Goal: Task Accomplishment & Management: Manage account settings

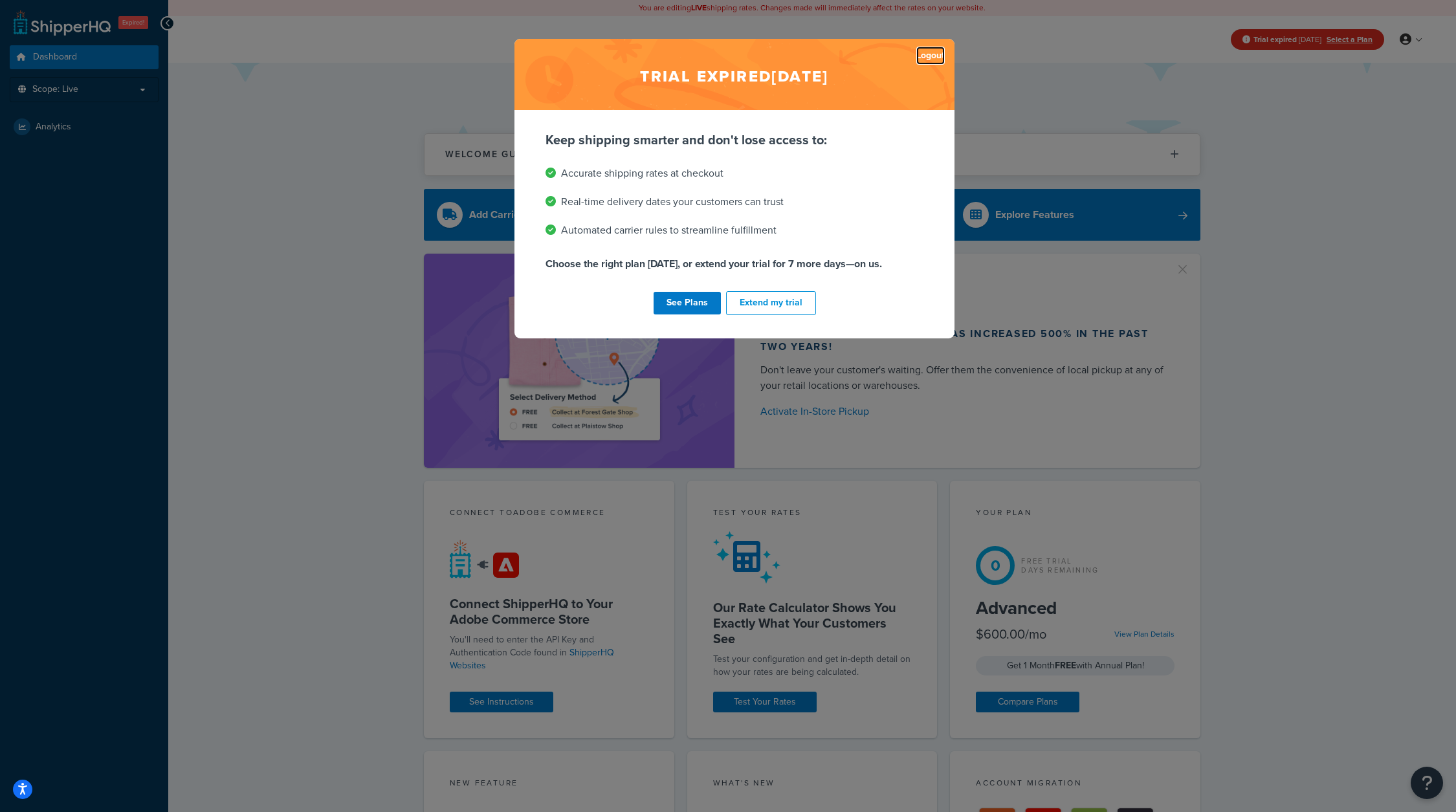
click at [930, 51] on link "Logout" at bounding box center [931, 56] width 28 height 18
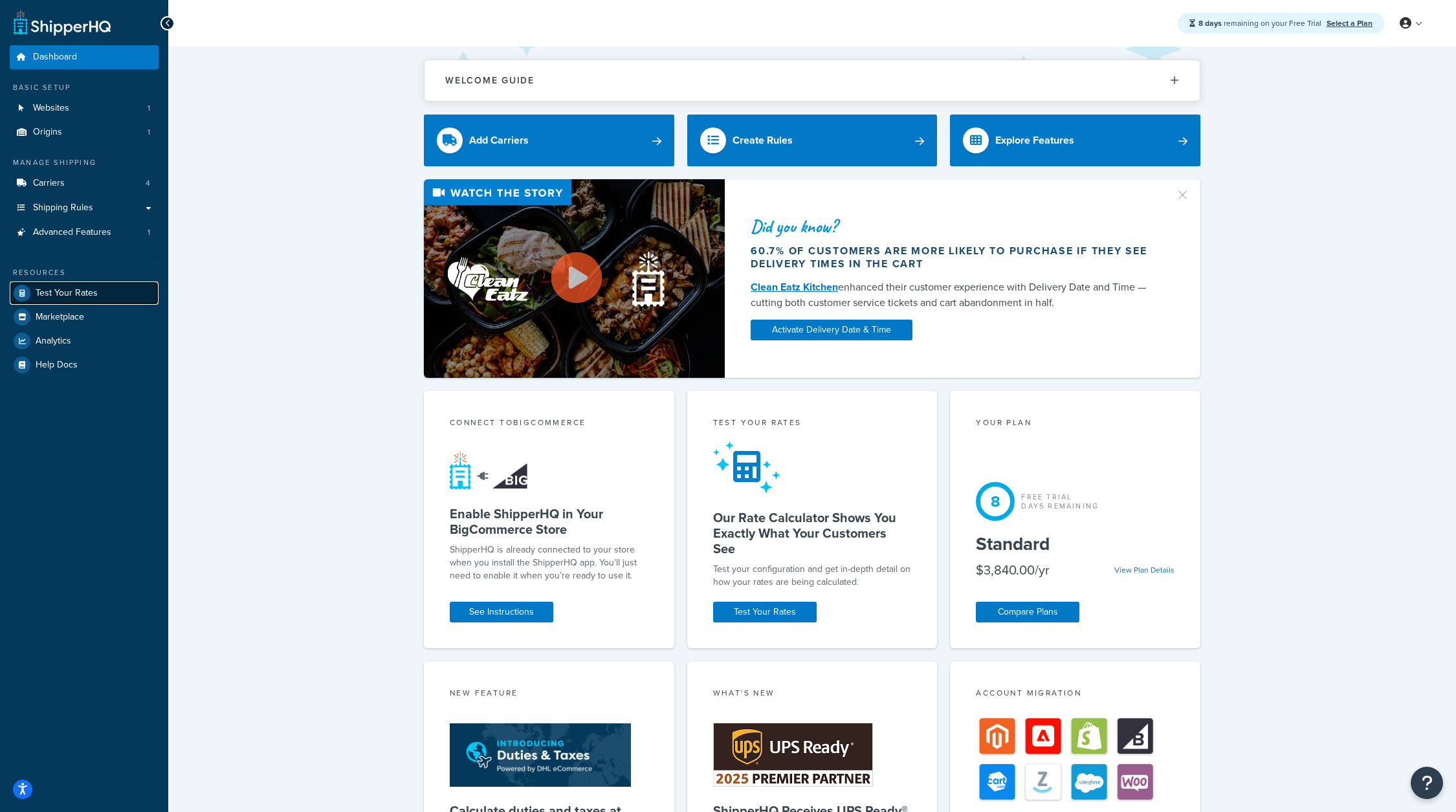
click at [79, 302] on link "Test Your Rates" at bounding box center [84, 293] width 149 height 23
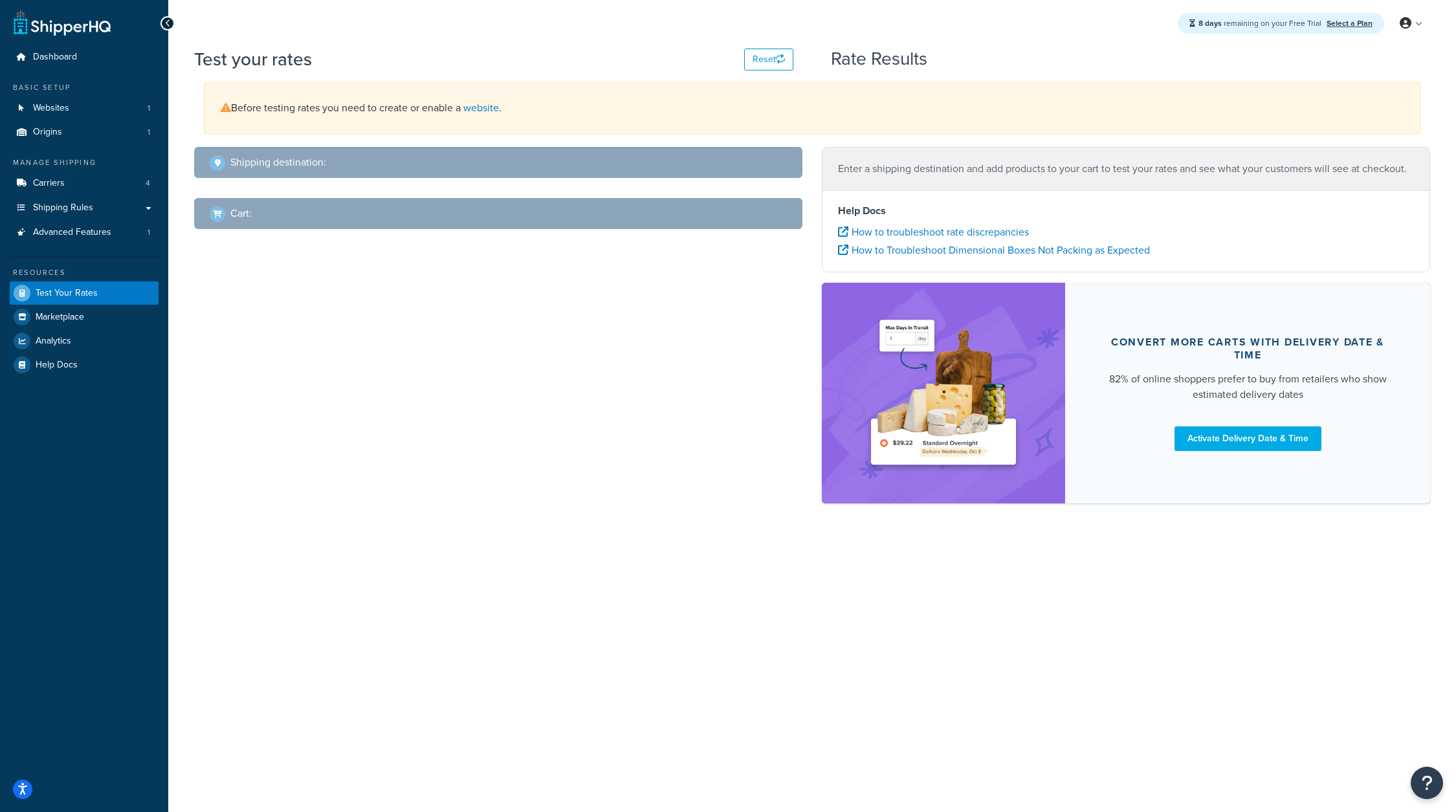
select select "TX"
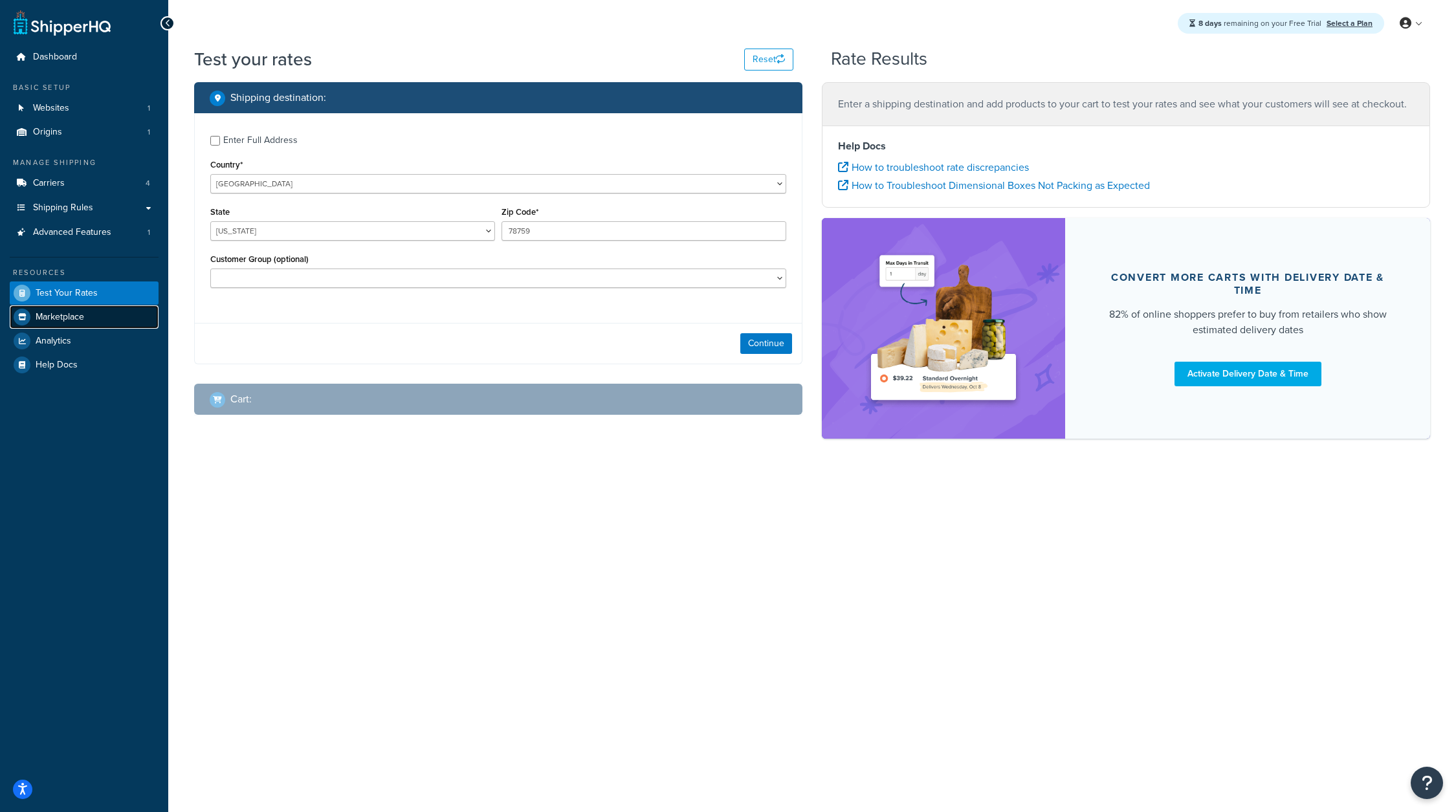
click at [74, 312] on span "Marketplace" at bounding box center [60, 317] width 49 height 11
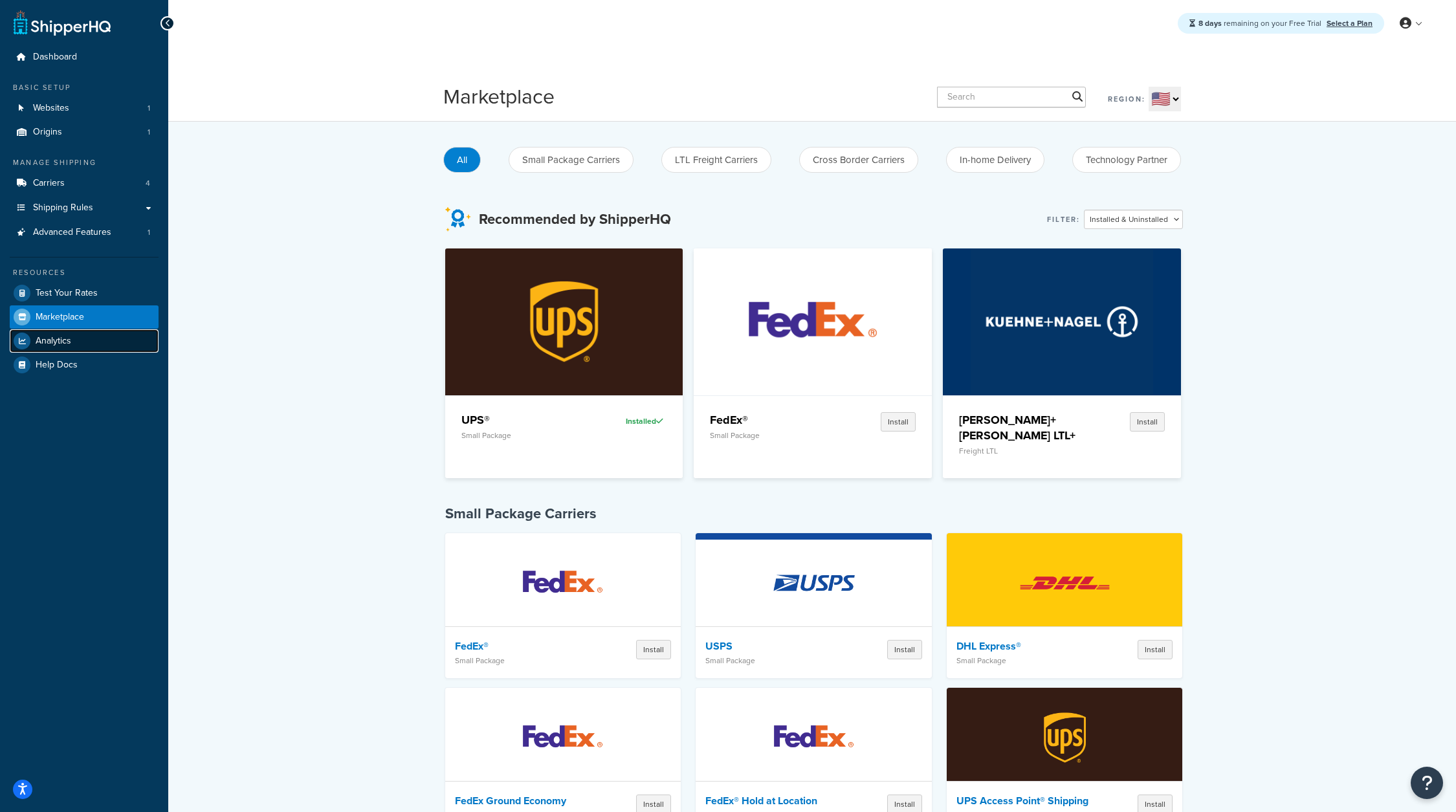
click at [82, 335] on link "Analytics" at bounding box center [84, 341] width 149 height 23
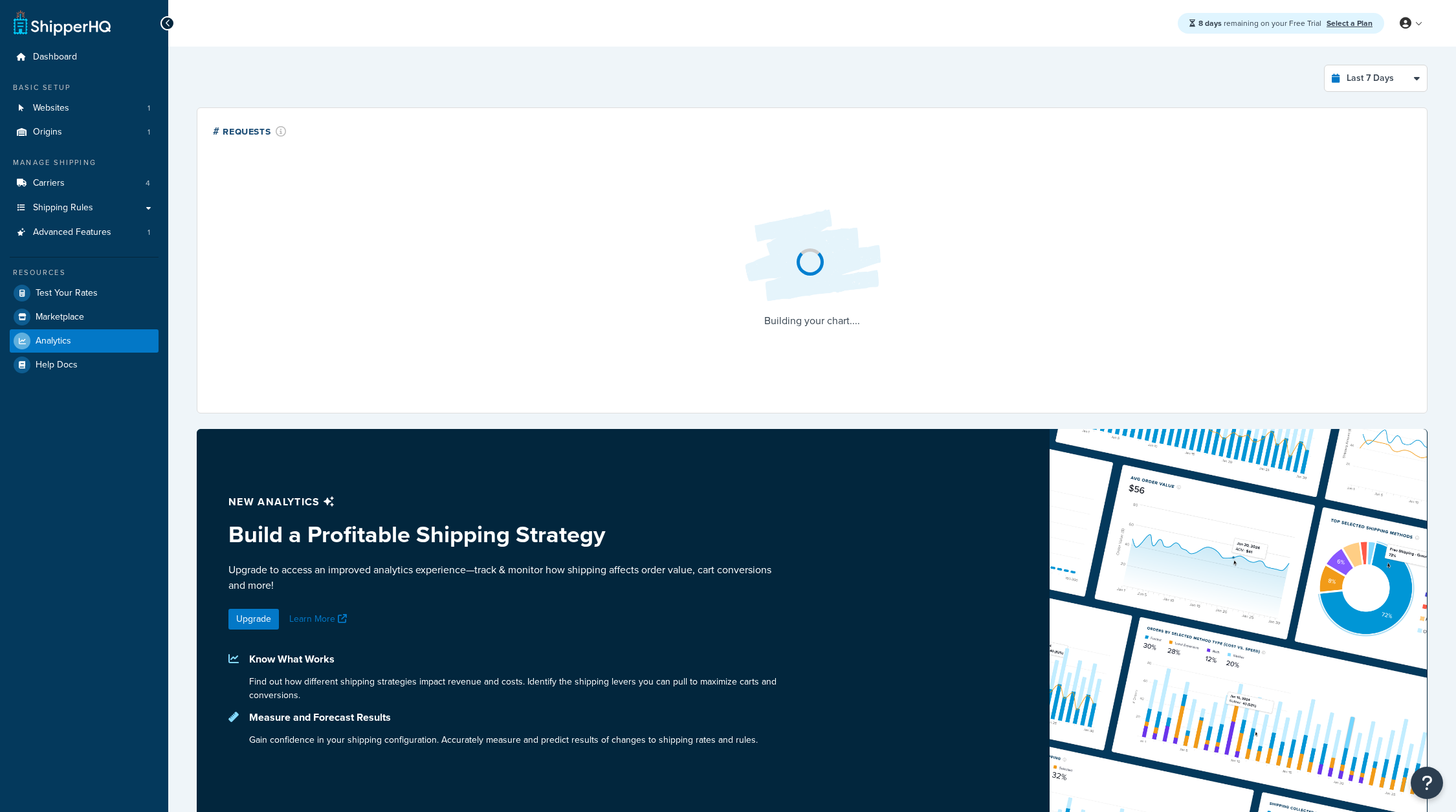
select select "last_7_days"
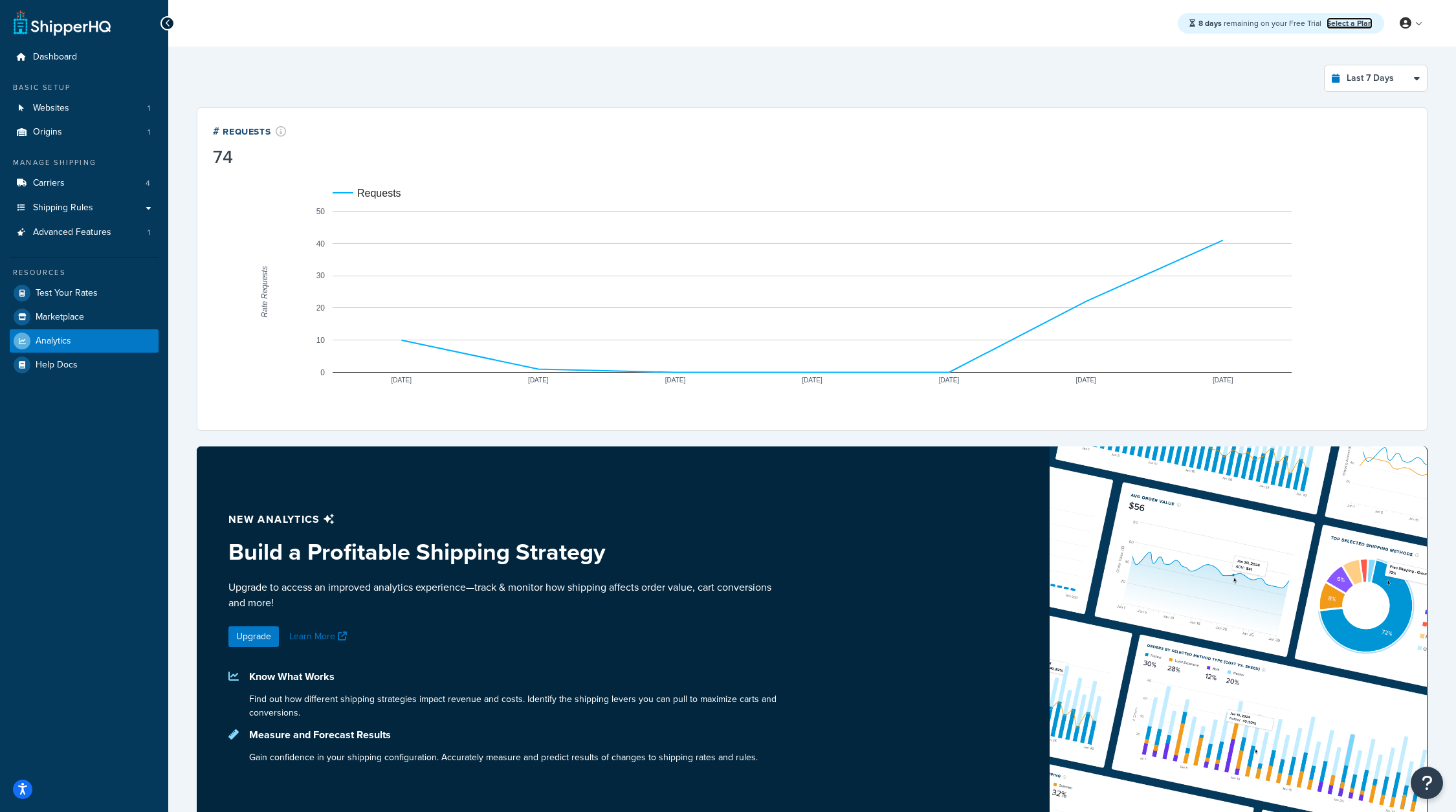
click at [1358, 20] on link "Select a Plan" at bounding box center [1349, 23] width 46 height 12
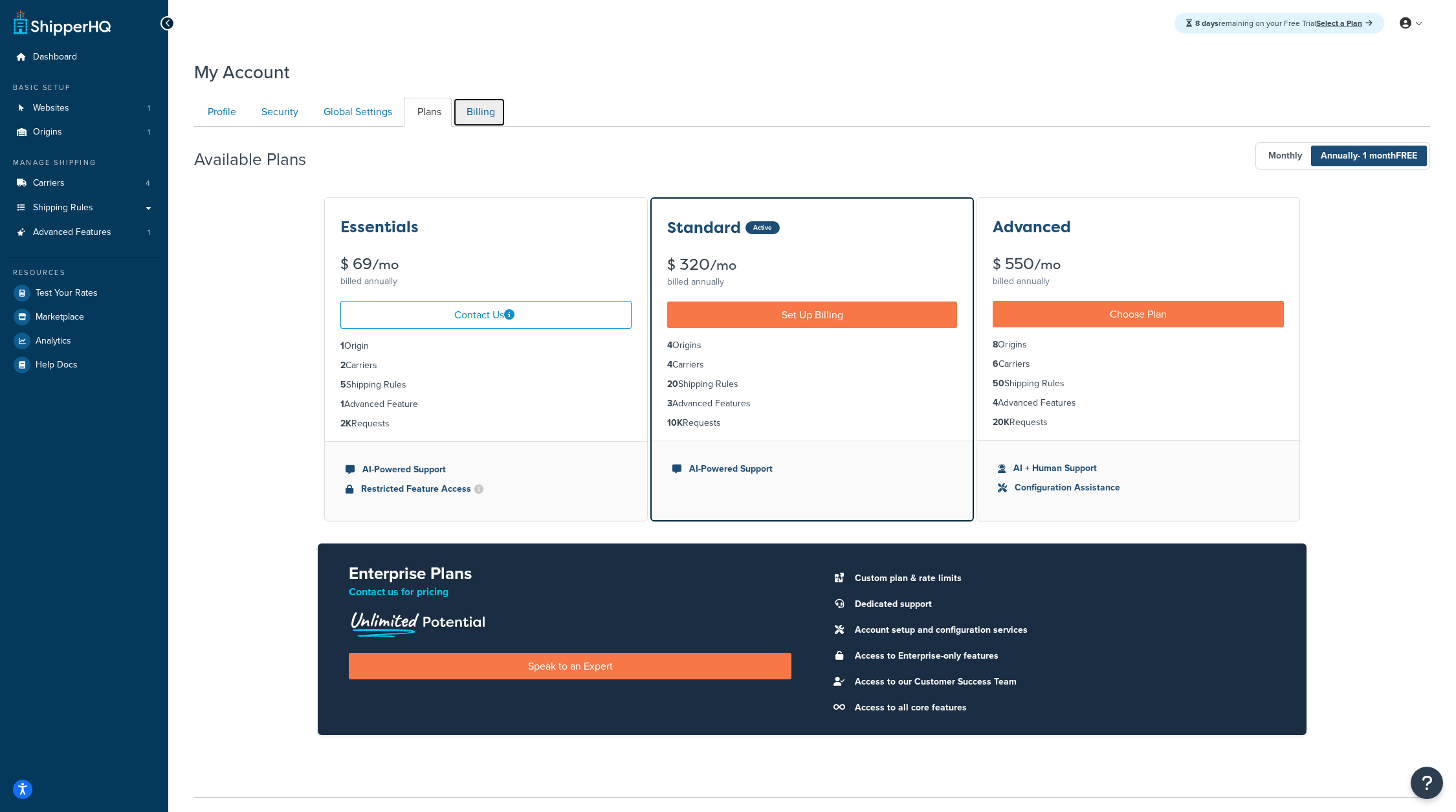
click at [475, 119] on link "Billing" at bounding box center [479, 112] width 52 height 29
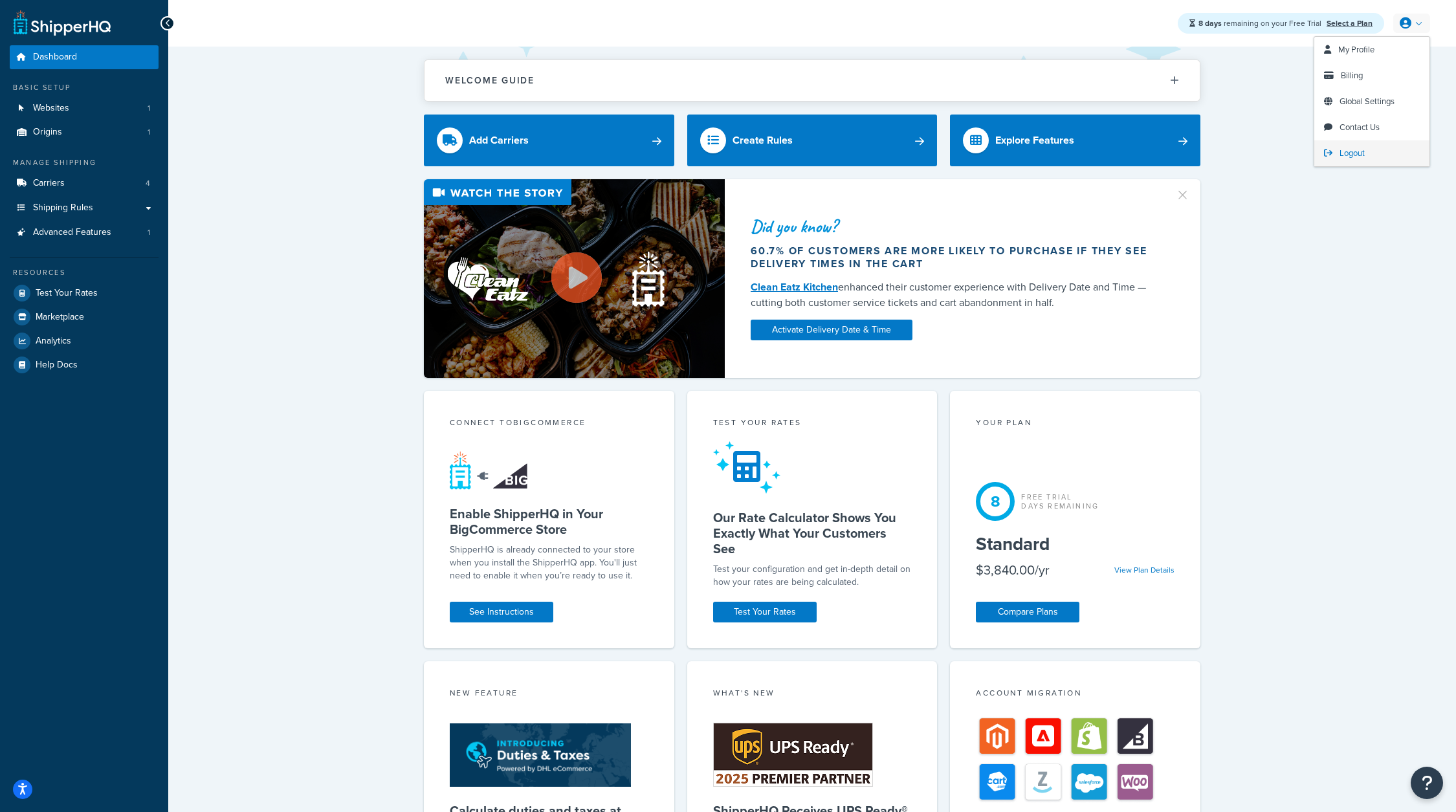
click at [1352, 155] on span "Logout" at bounding box center [1352, 153] width 25 height 12
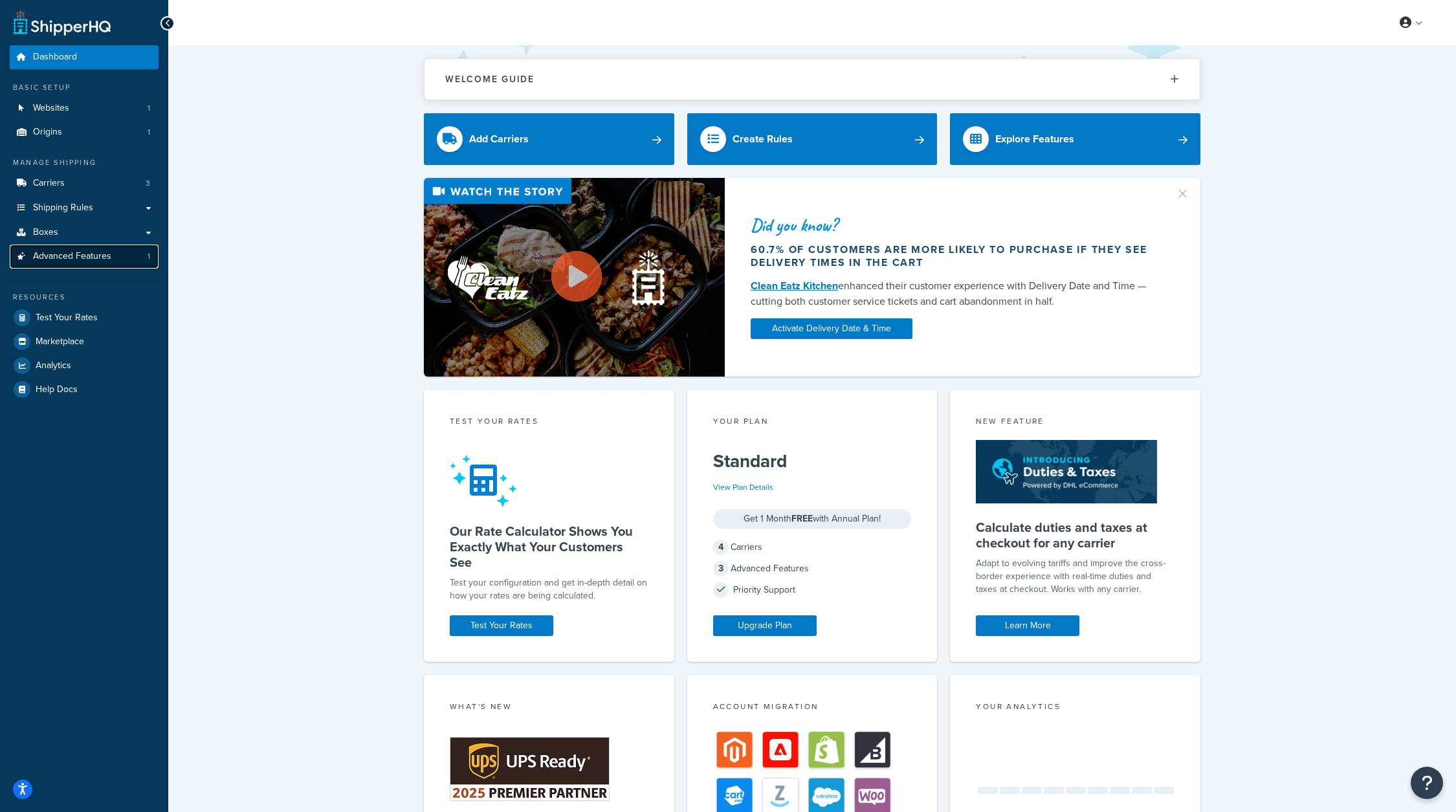
click at [77, 248] on link "Advanced Features 1" at bounding box center [84, 256] width 149 height 24
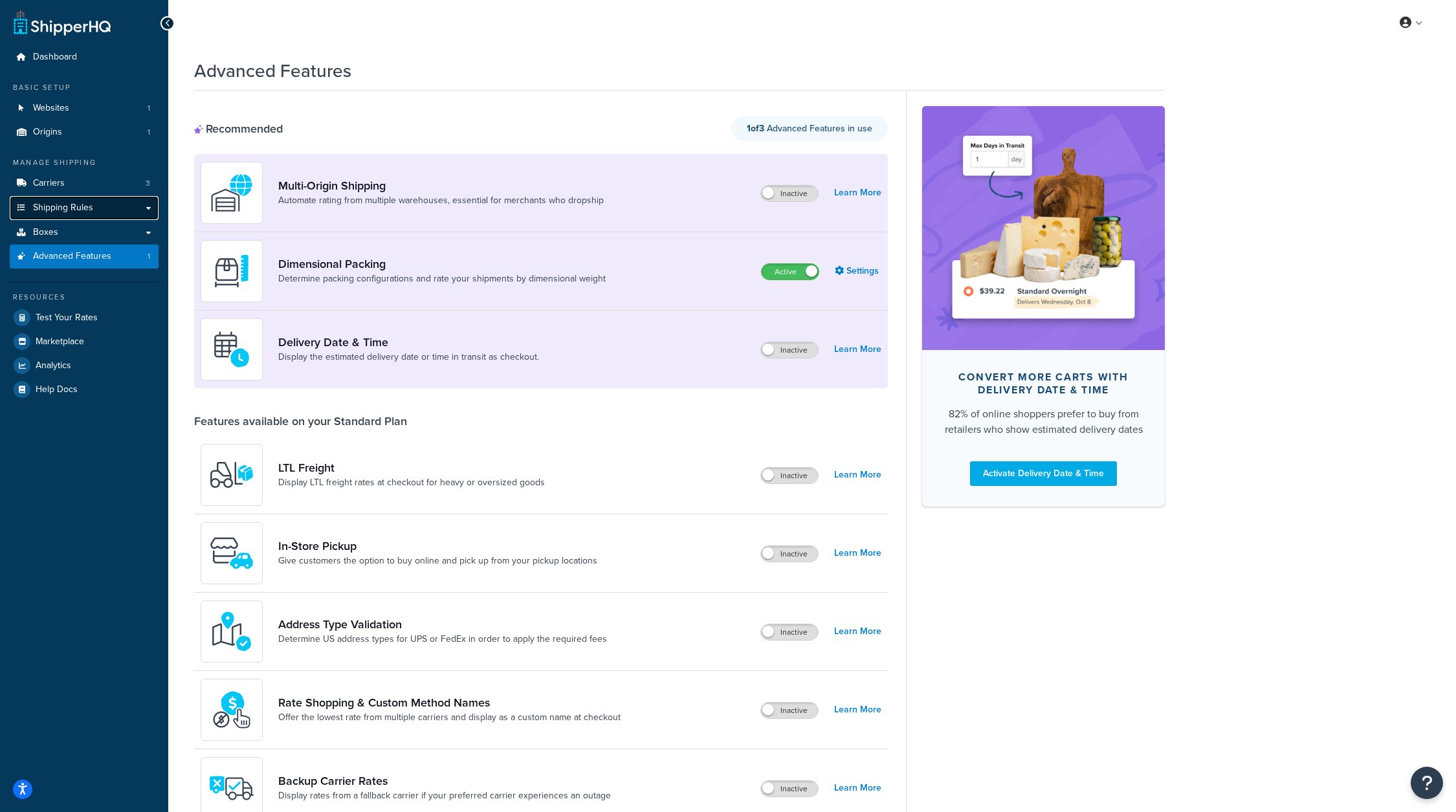
click at [114, 211] on link "Shipping Rules" at bounding box center [84, 208] width 149 height 24
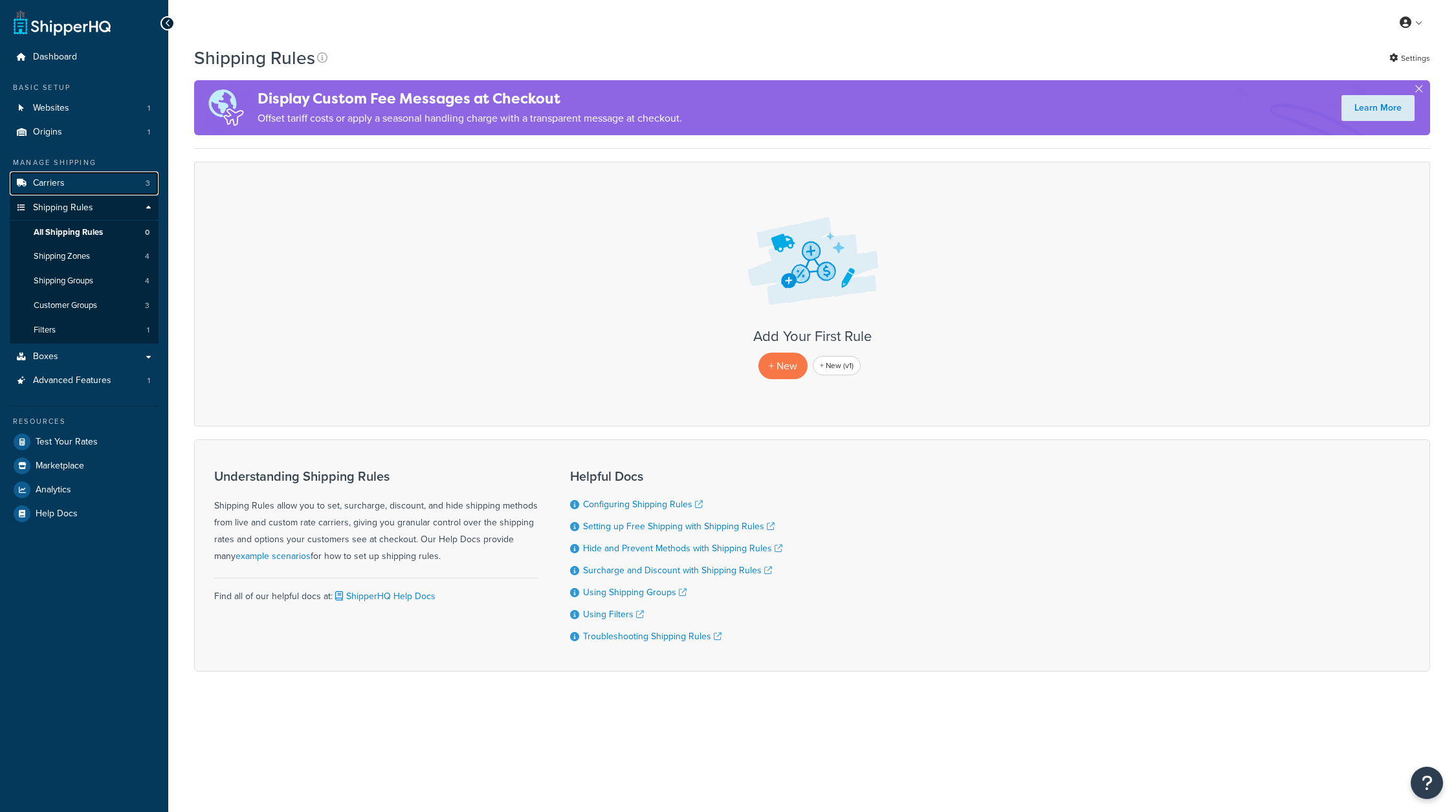
click at [113, 181] on link "Carriers 3" at bounding box center [84, 183] width 149 height 24
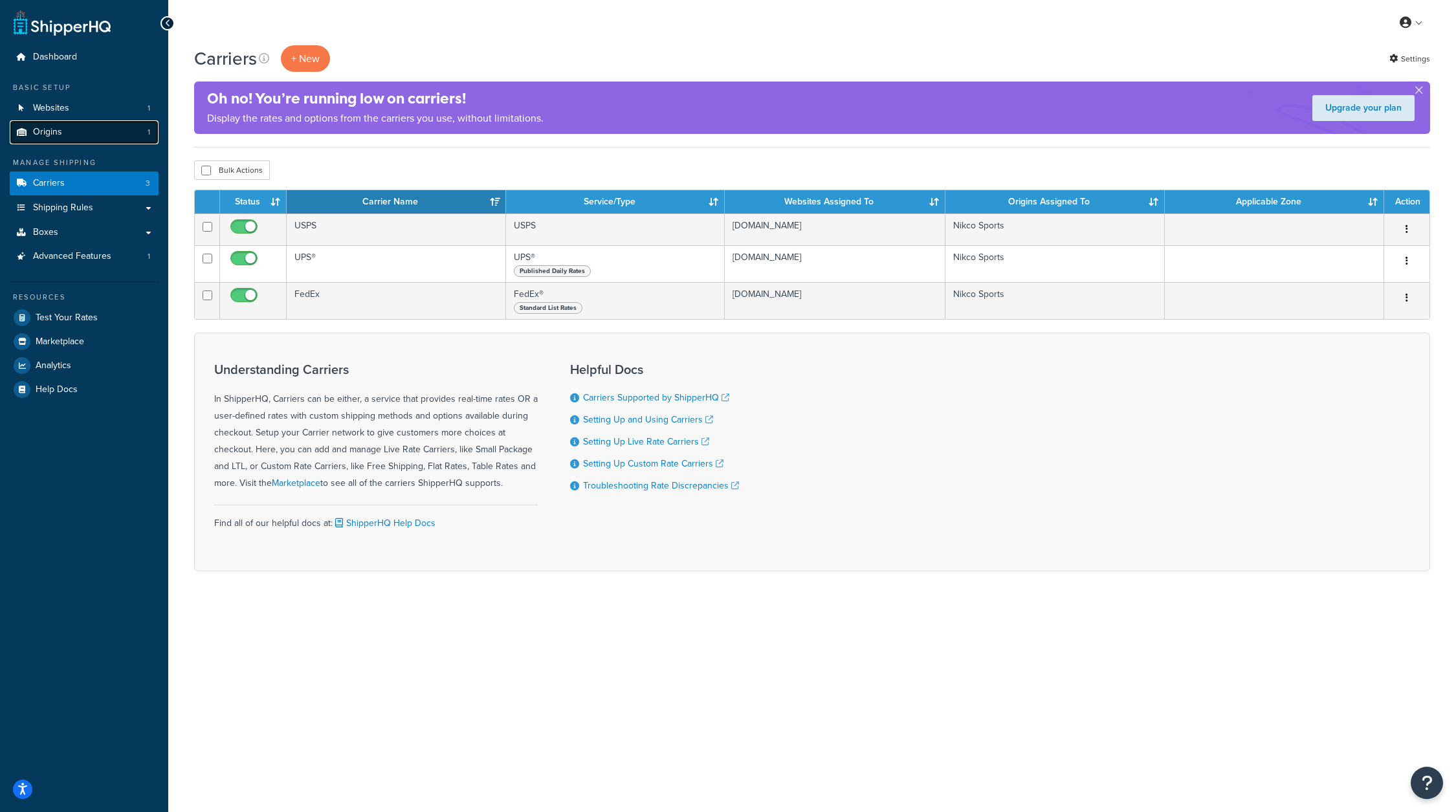
click at [110, 126] on link "Origins 1" at bounding box center [84, 132] width 149 height 24
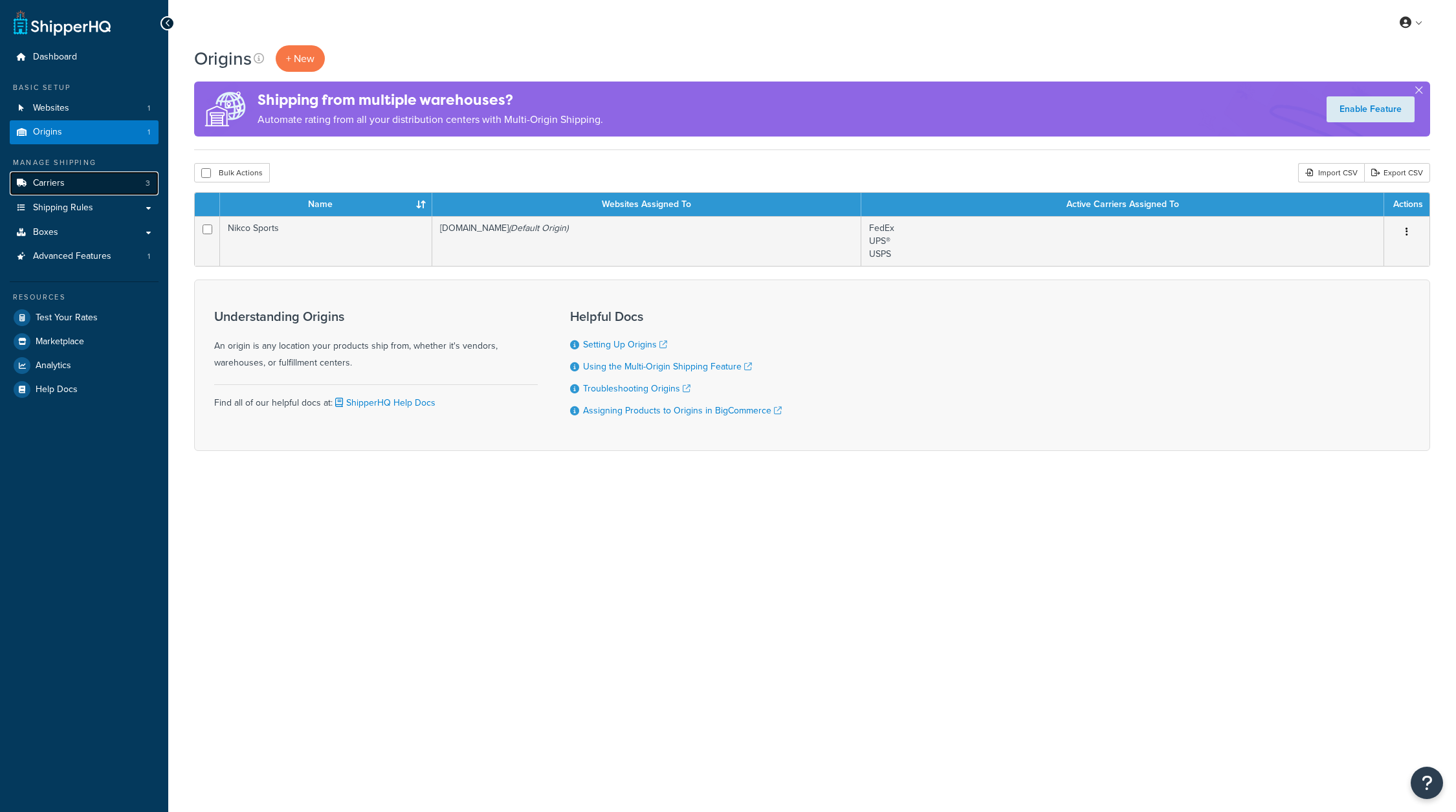
click at [113, 195] on link "Carriers 3" at bounding box center [84, 183] width 149 height 24
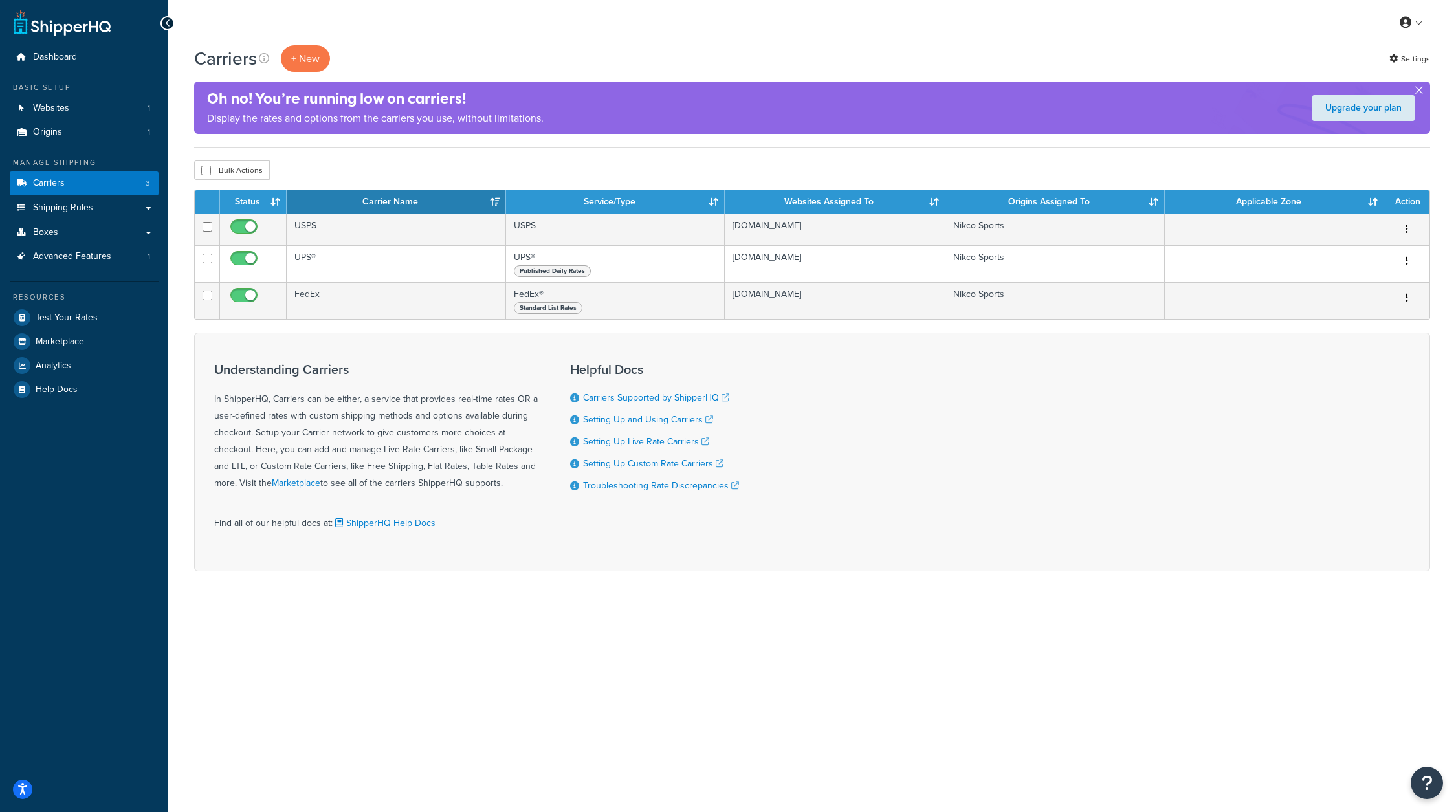
click at [1419, 92] on button "button" at bounding box center [1418, 93] width 3 height 3
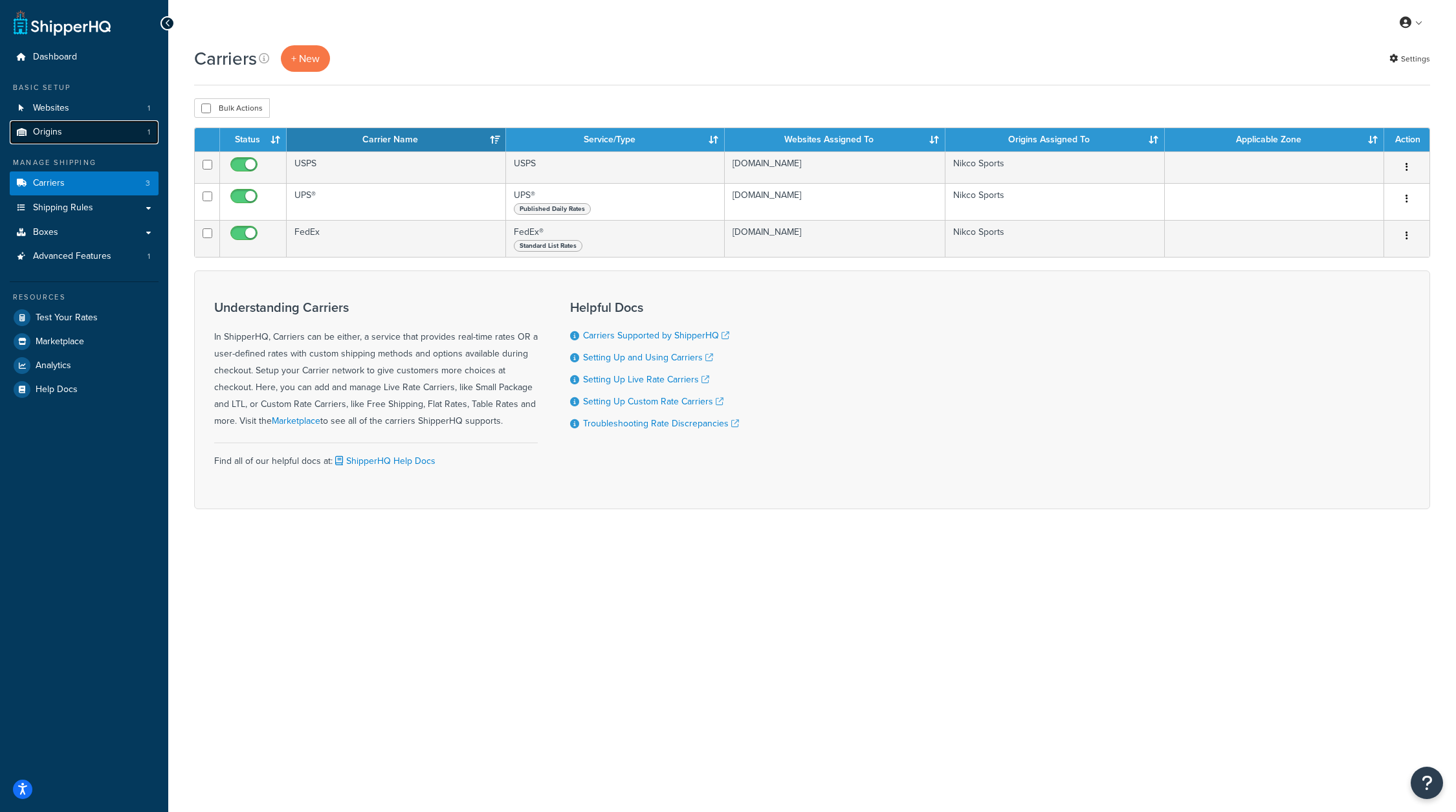
click at [91, 137] on link "Origins 1" at bounding box center [84, 132] width 149 height 24
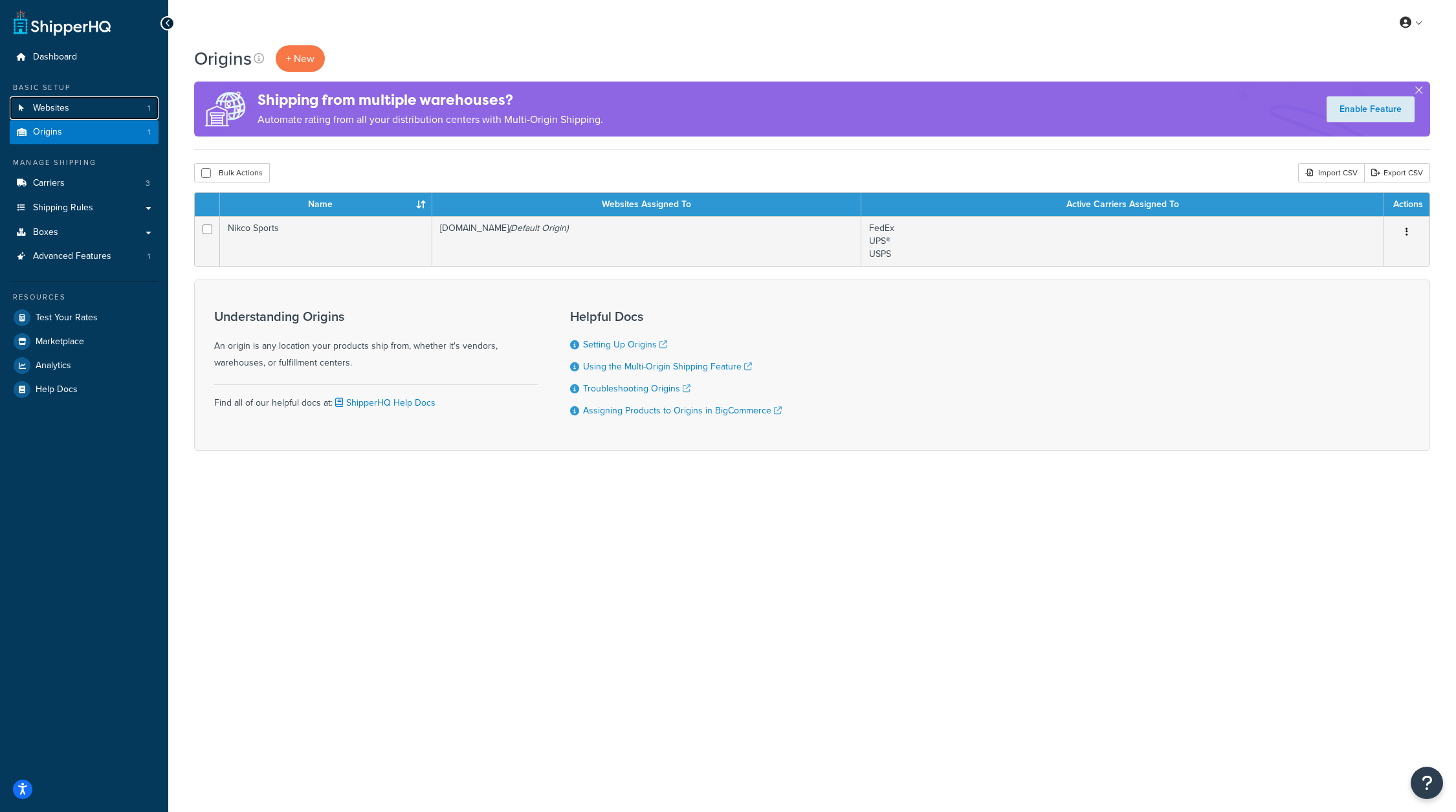
click at [107, 108] on link "Websites 1" at bounding box center [84, 108] width 149 height 24
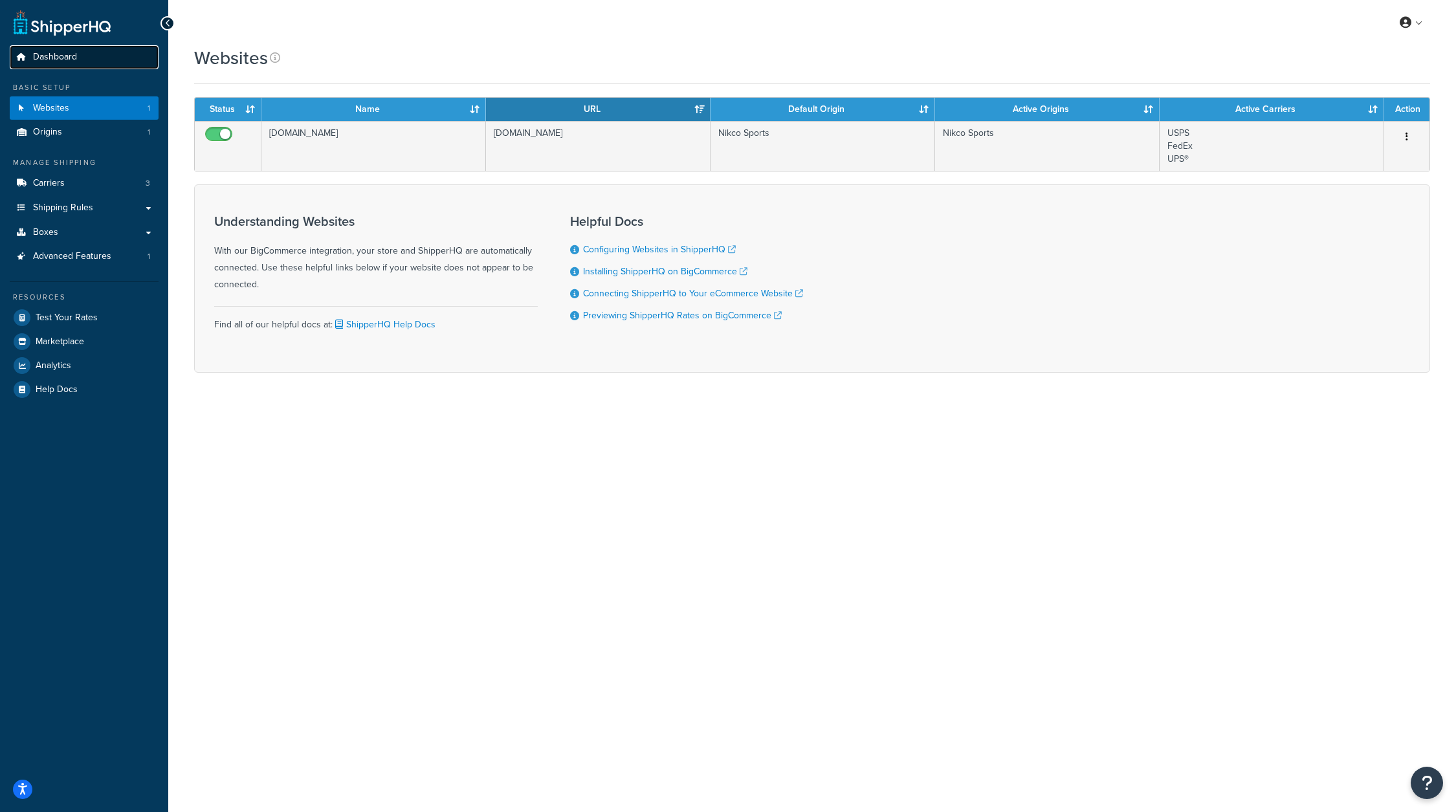
click at [82, 68] on link "Dashboard" at bounding box center [84, 57] width 149 height 24
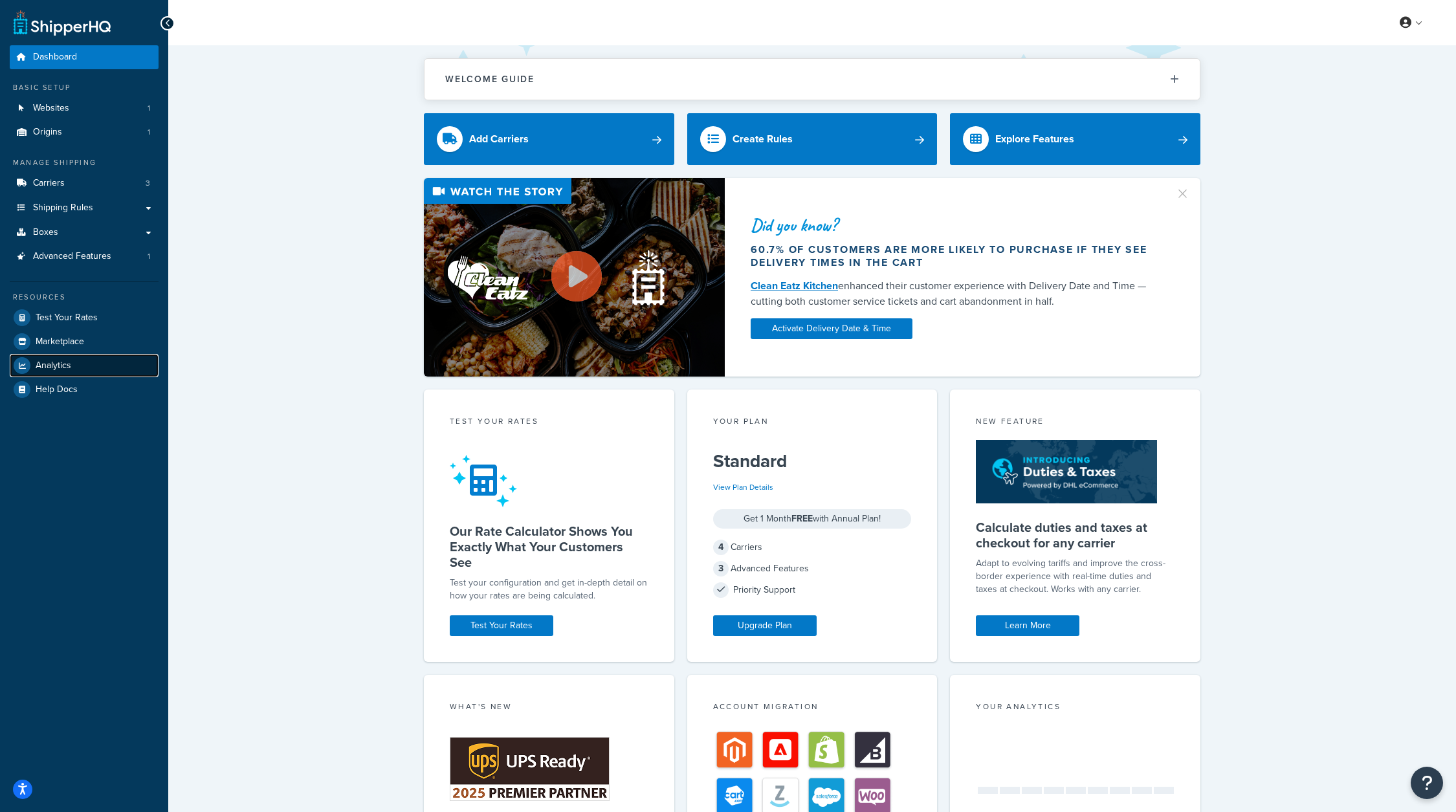
click at [74, 362] on link "Analytics" at bounding box center [84, 366] width 149 height 23
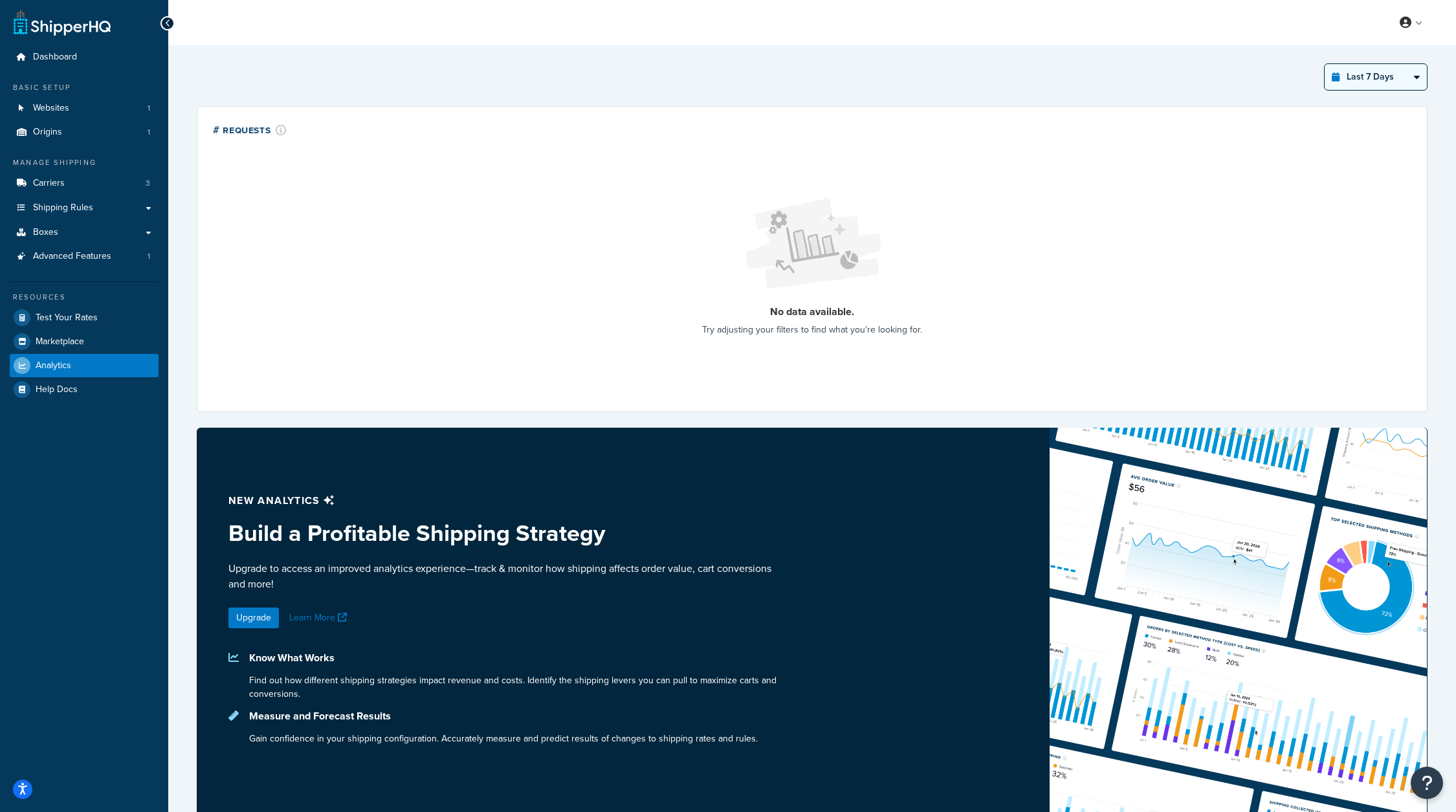
click at [1383, 77] on select "Last 24 Hours Last 7 Days Last 30 Days Last 3 Months Last 6 Months Last 12 Mont…" at bounding box center [1376, 77] width 102 height 26
select select "last_30_days"
click at [1325, 64] on select "Last 24 Hours Last 7 Days Last 30 Days Last 3 Months Last 6 Months Last 12 Mont…" at bounding box center [1376, 77] width 102 height 26
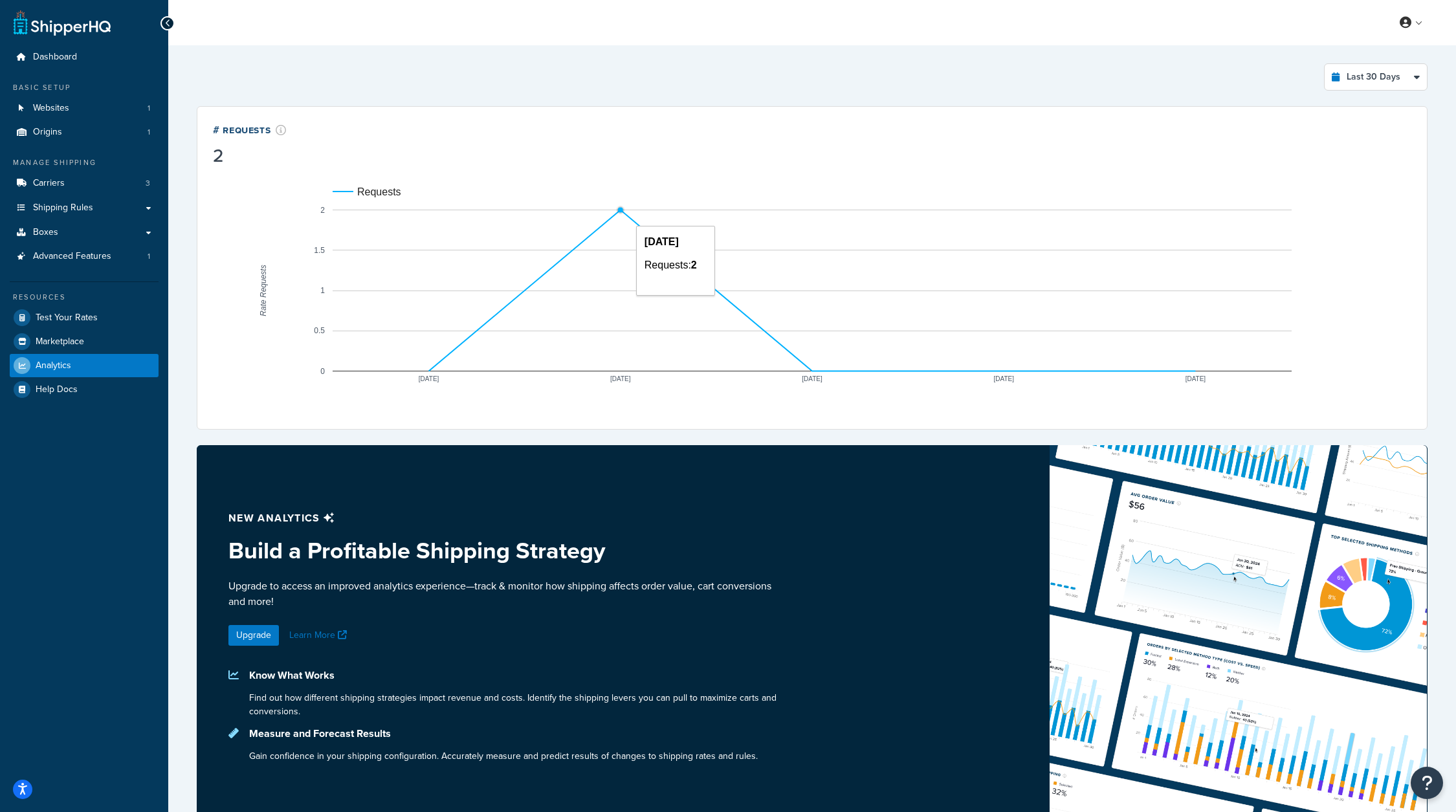
click at [620, 211] on circle "A chart." at bounding box center [621, 210] width 5 height 5
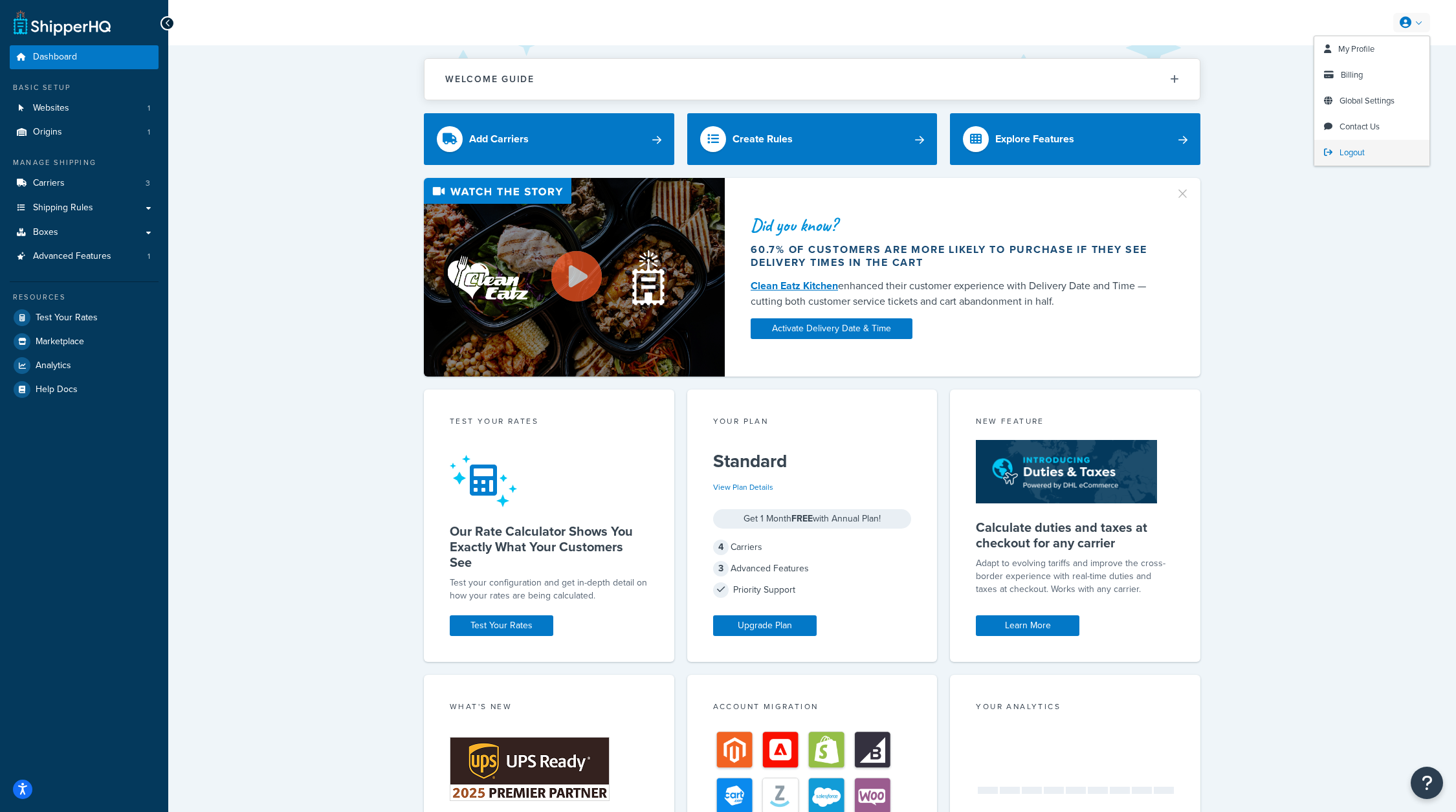
click at [1331, 164] on link "Logout" at bounding box center [1372, 153] width 115 height 26
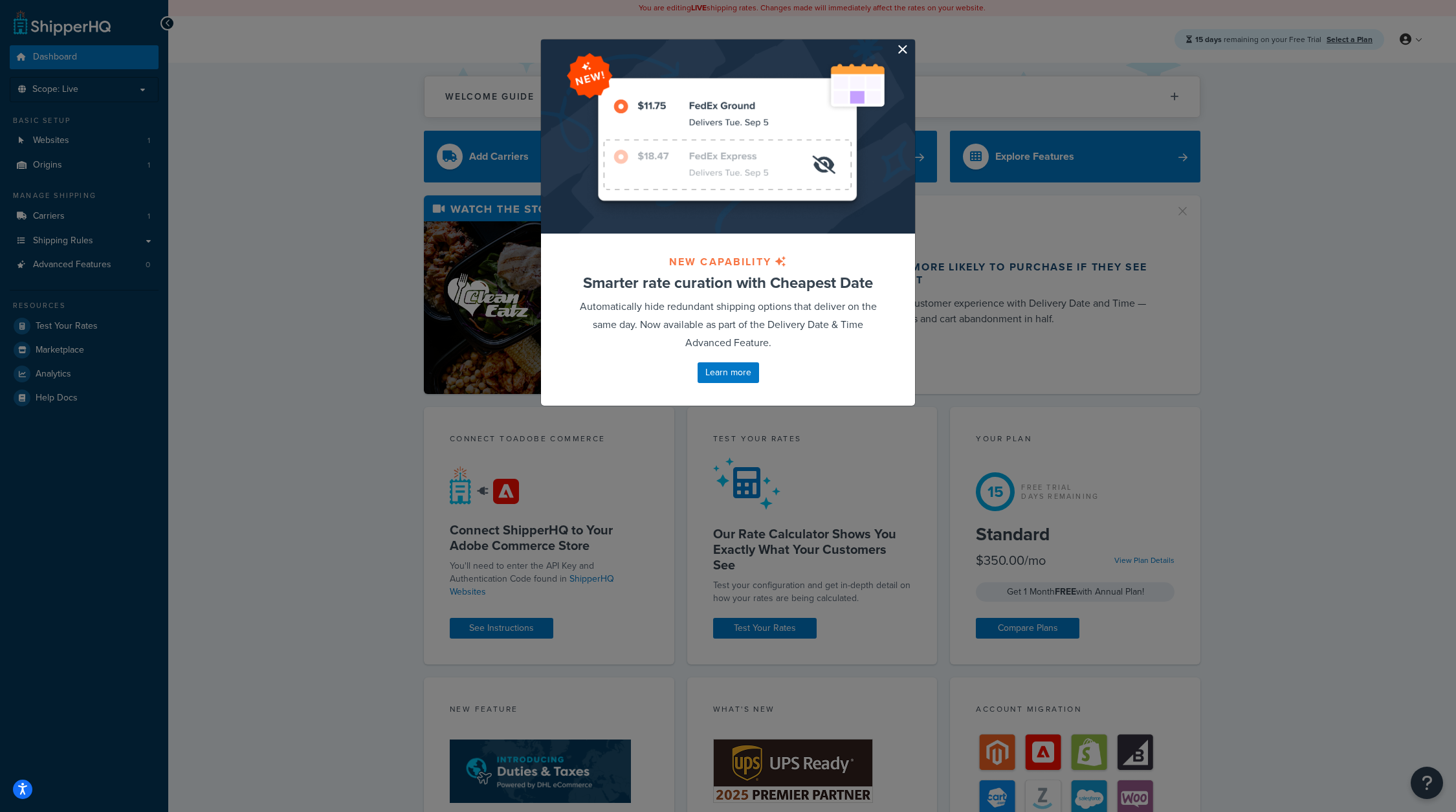
click at [912, 43] on button "button" at bounding box center [913, 41] width 3 height 3
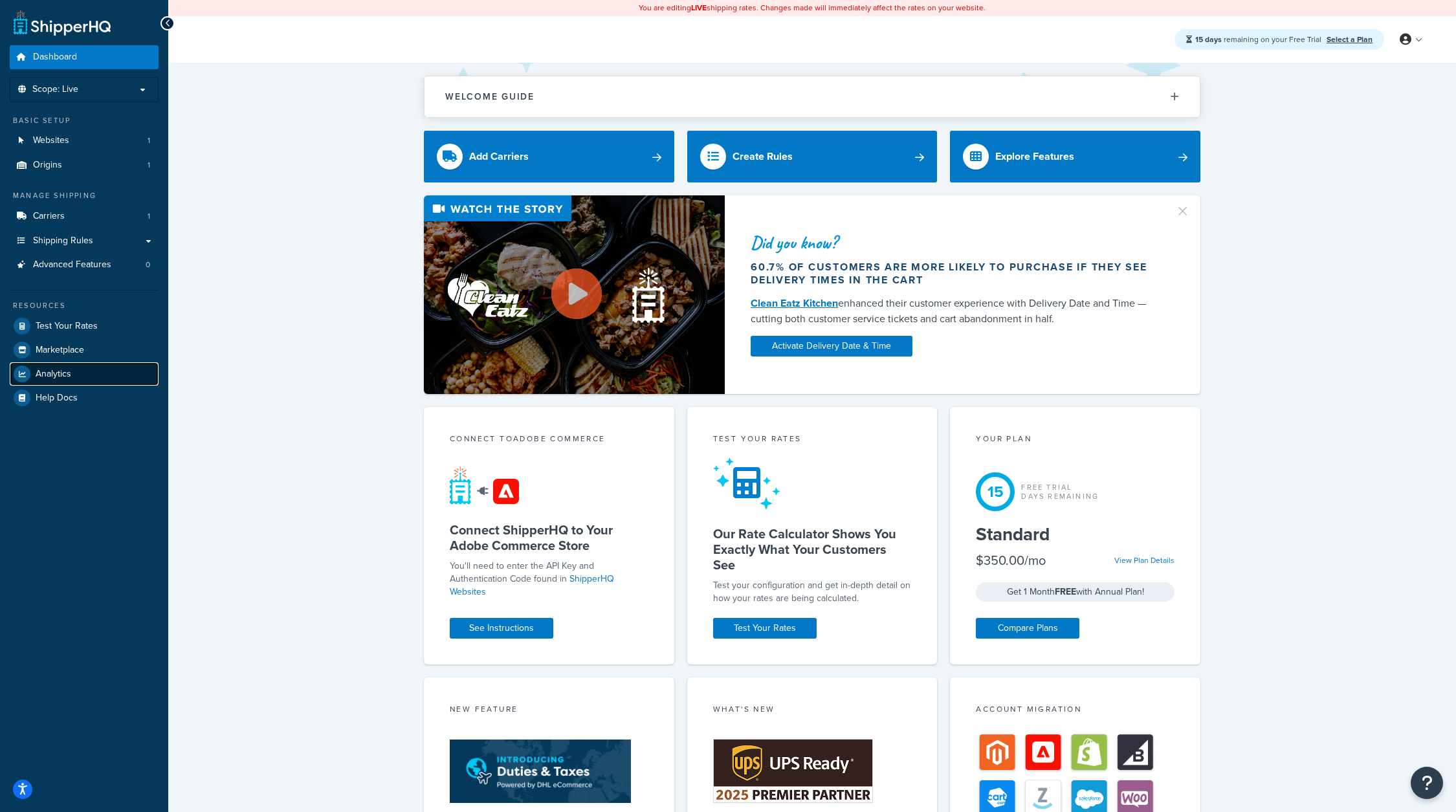
click at [85, 369] on link "Analytics" at bounding box center [84, 374] width 149 height 23
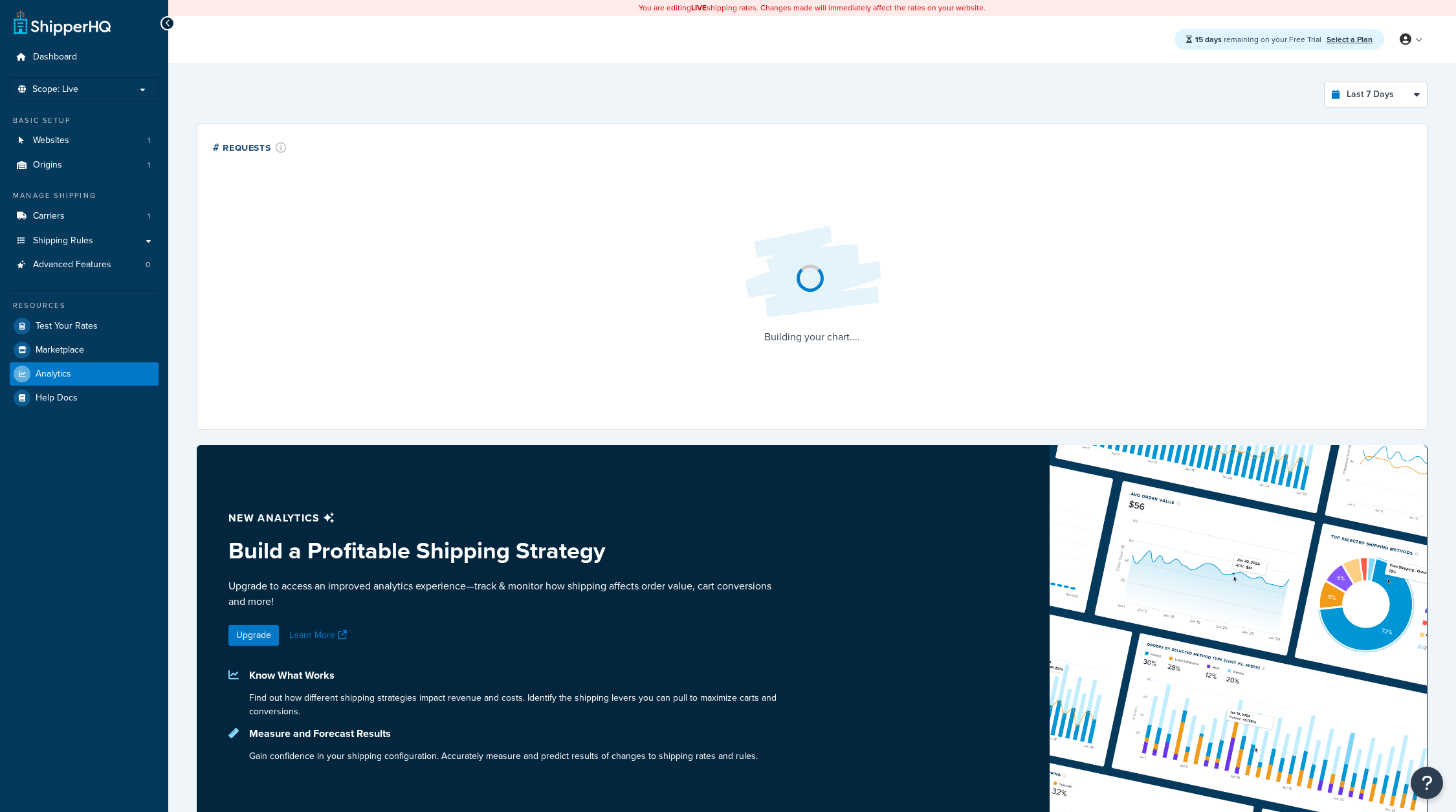
select select "last_7_days"
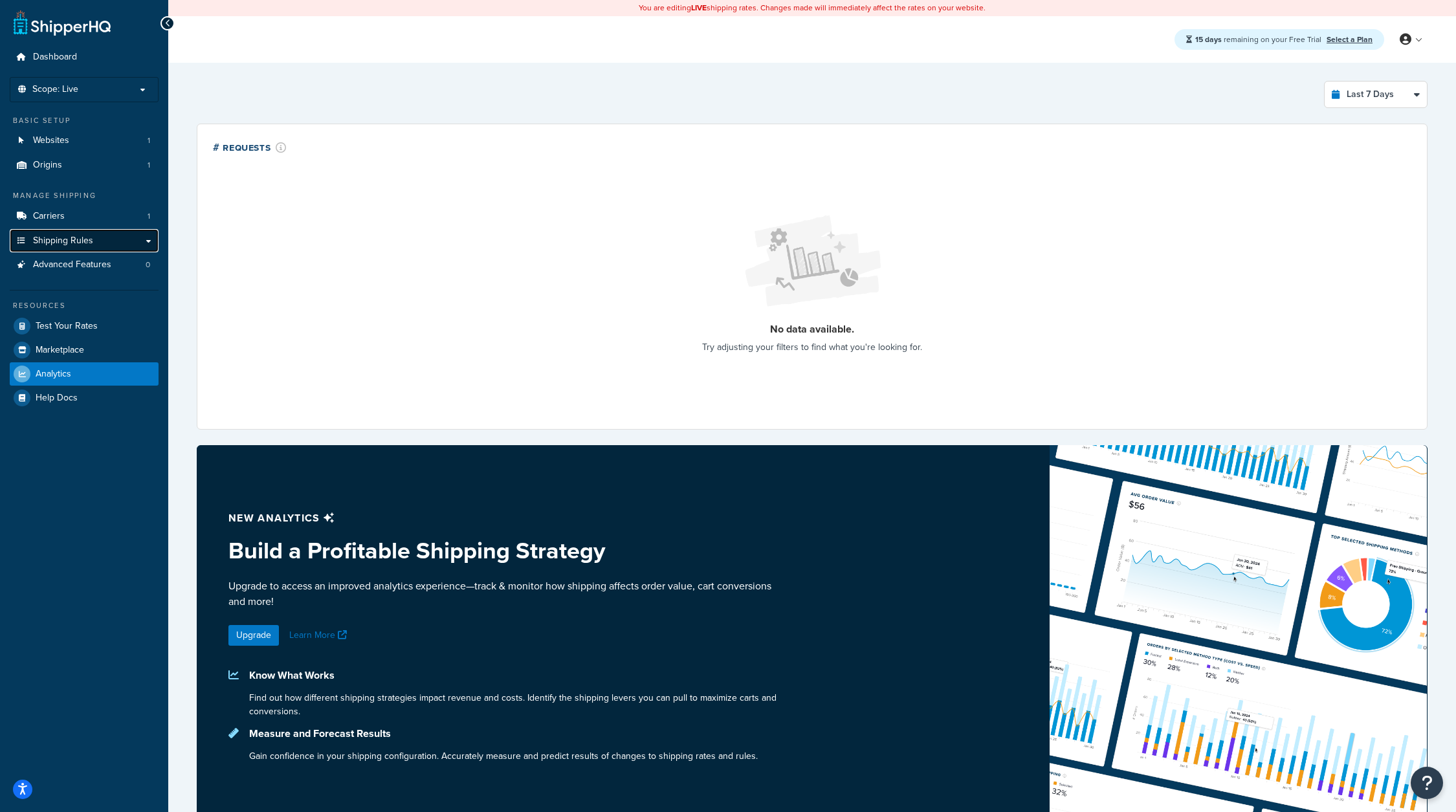
click at [96, 235] on link "Shipping Rules" at bounding box center [84, 241] width 149 height 24
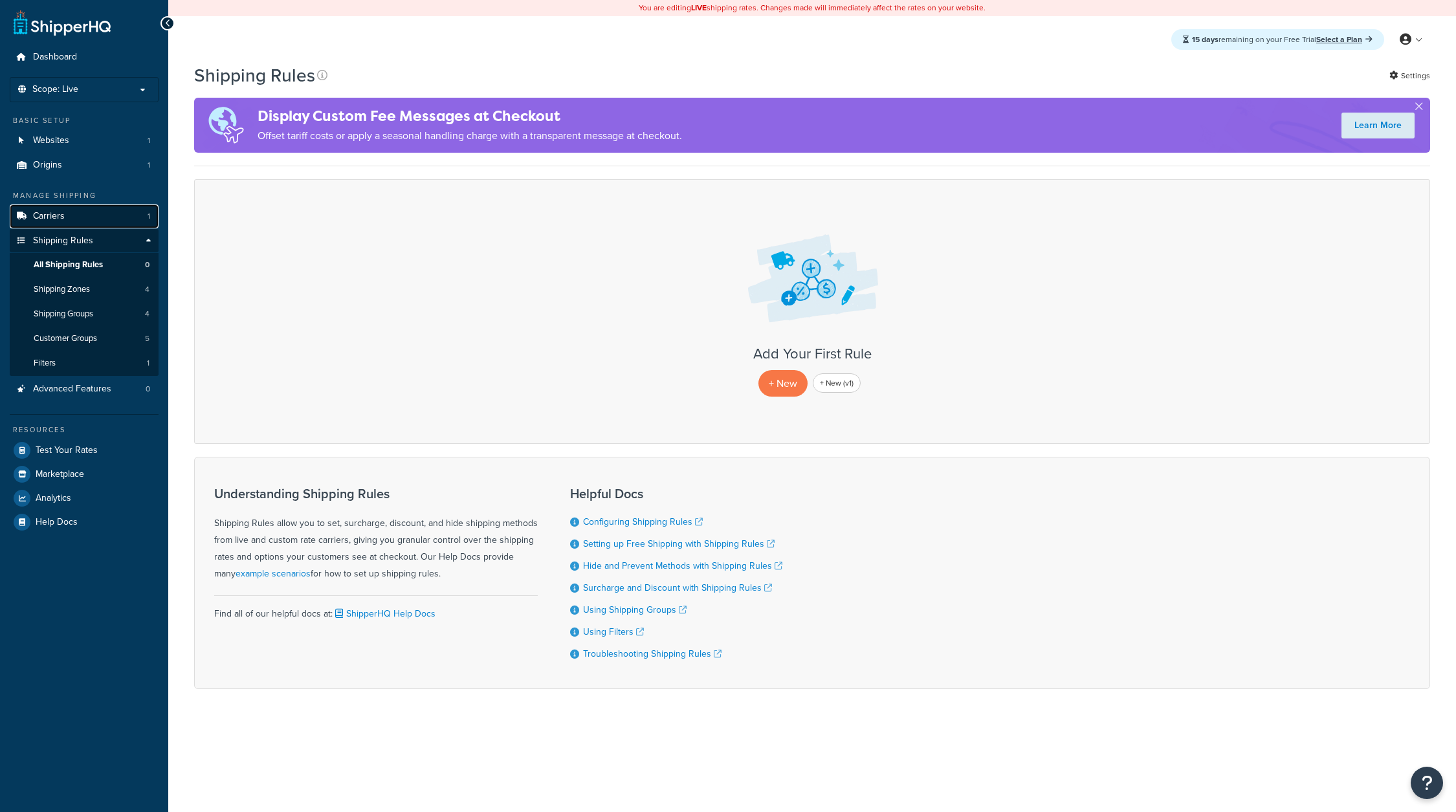
click at [98, 220] on link "Carriers 1" at bounding box center [84, 216] width 149 height 24
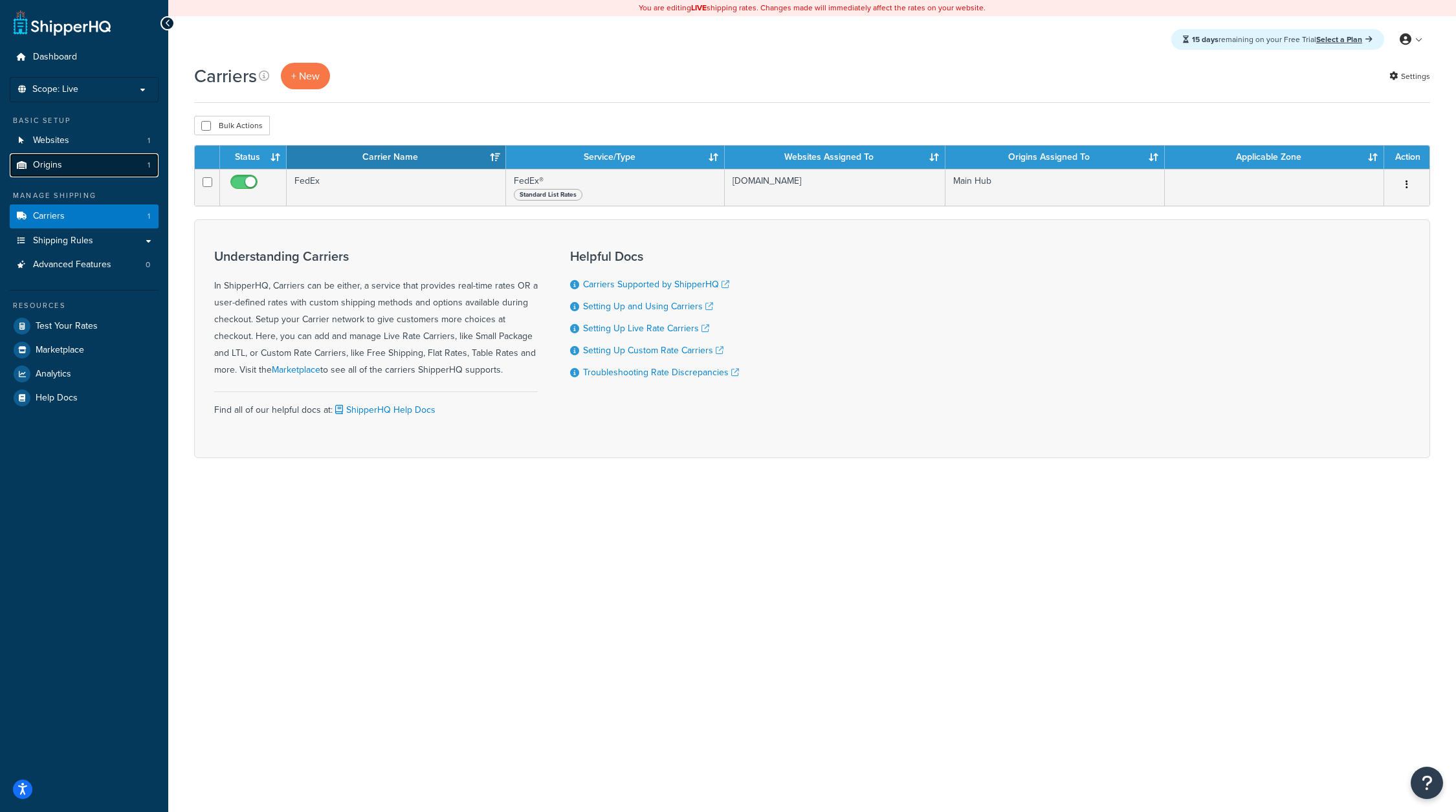
click at [99, 162] on link "Origins 1" at bounding box center [84, 165] width 149 height 24
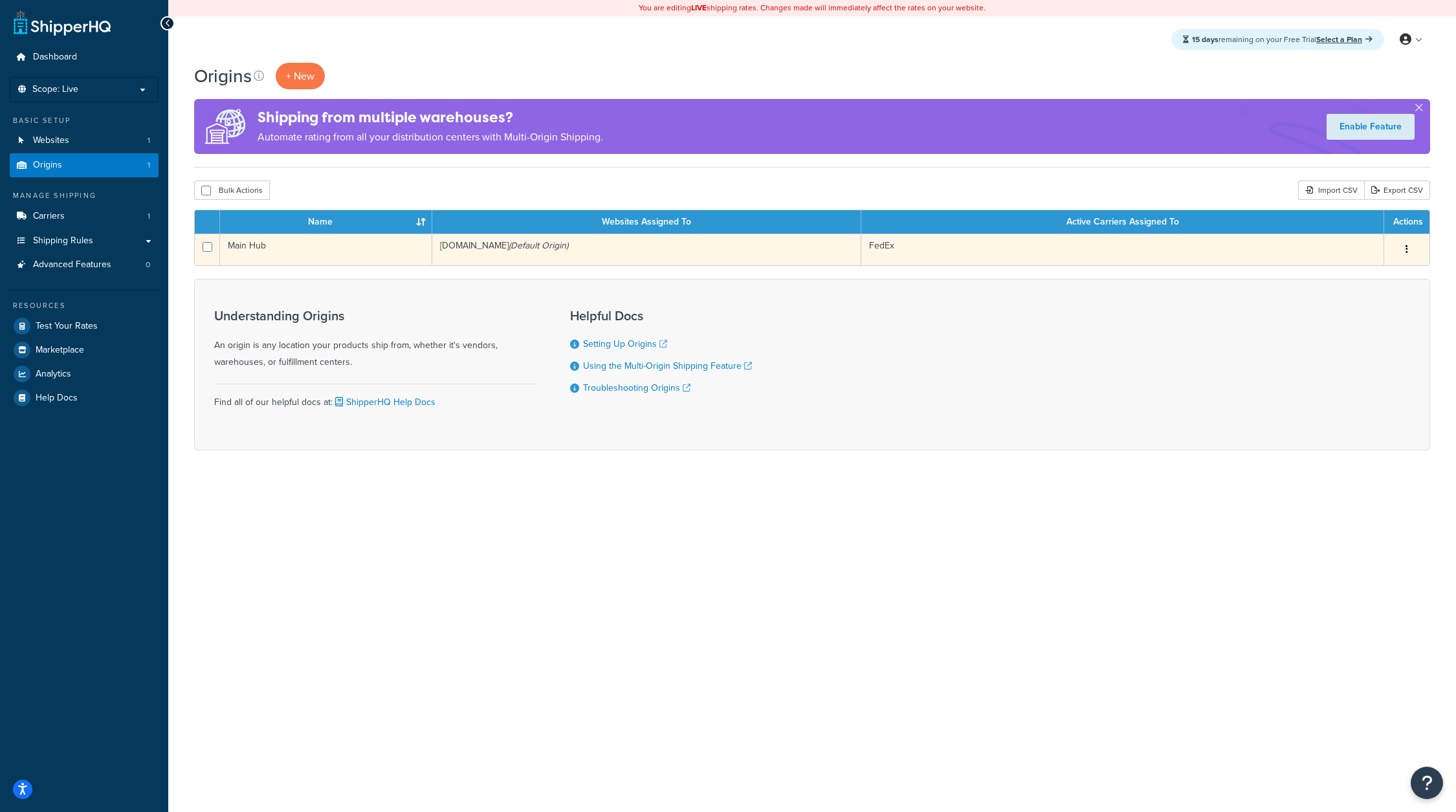
click at [1404, 248] on button "button" at bounding box center [1407, 250] width 18 height 21
click at [1347, 273] on link "Edit" at bounding box center [1364, 274] width 102 height 27
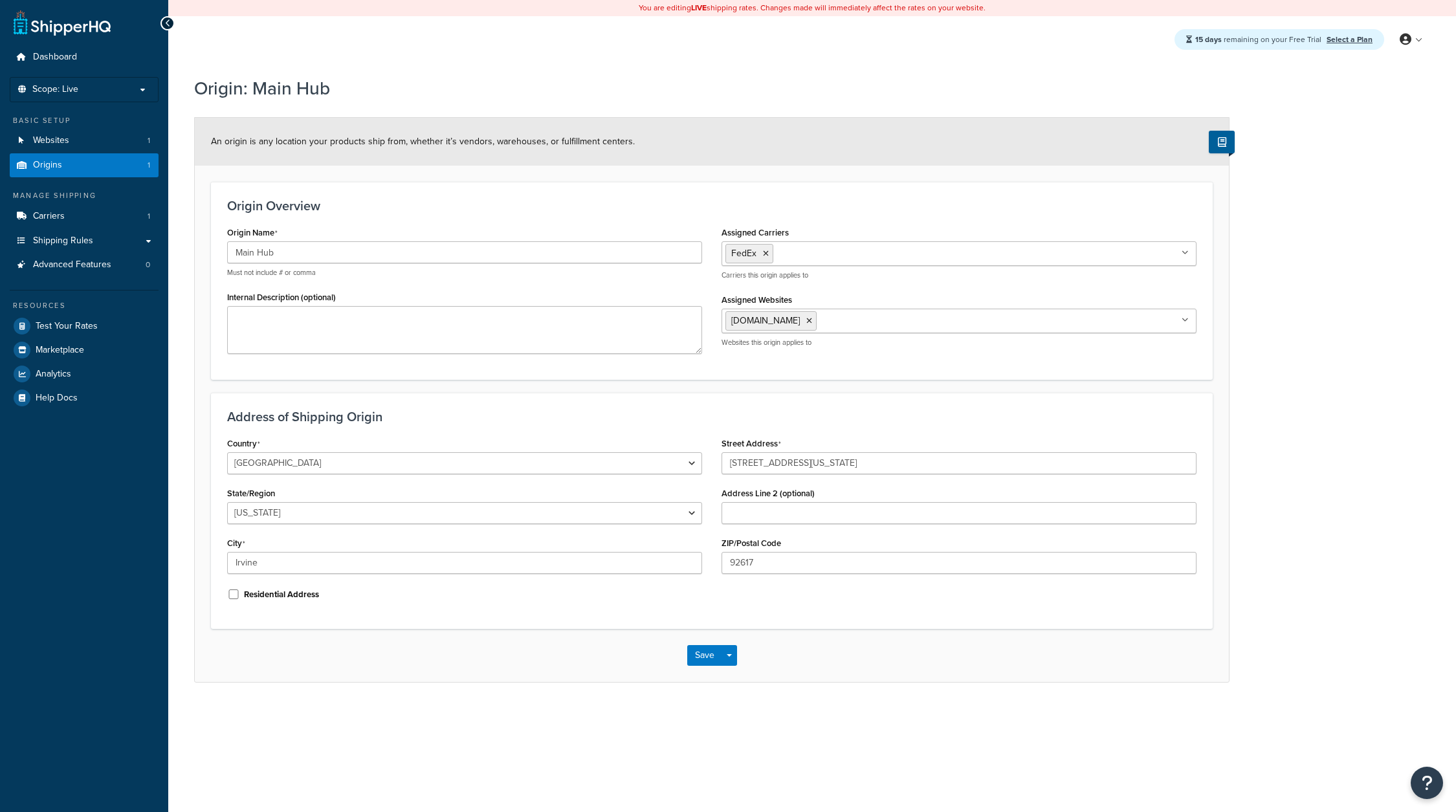
select select "5"
click at [803, 457] on input "5251 California Avenue" at bounding box center [959, 463] width 475 height 22
click at [713, 402] on div "Address of Shipping Origin Country United States United Kingdom Afghanistan Åla…" at bounding box center [712, 510] width 1002 height 236
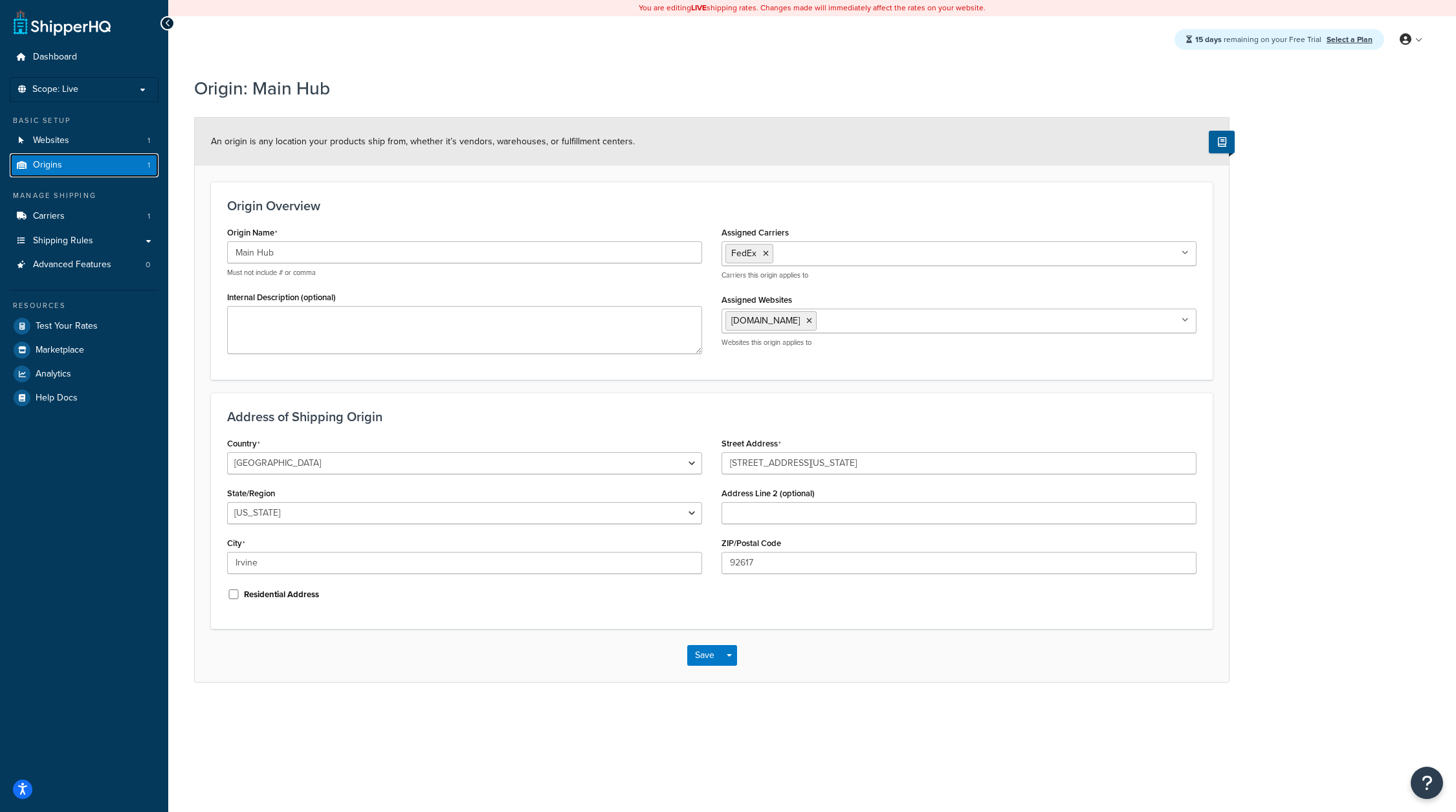
click at [88, 153] on link "Origins 1" at bounding box center [84, 165] width 149 height 24
click at [96, 138] on link "Websites 1" at bounding box center [84, 140] width 149 height 24
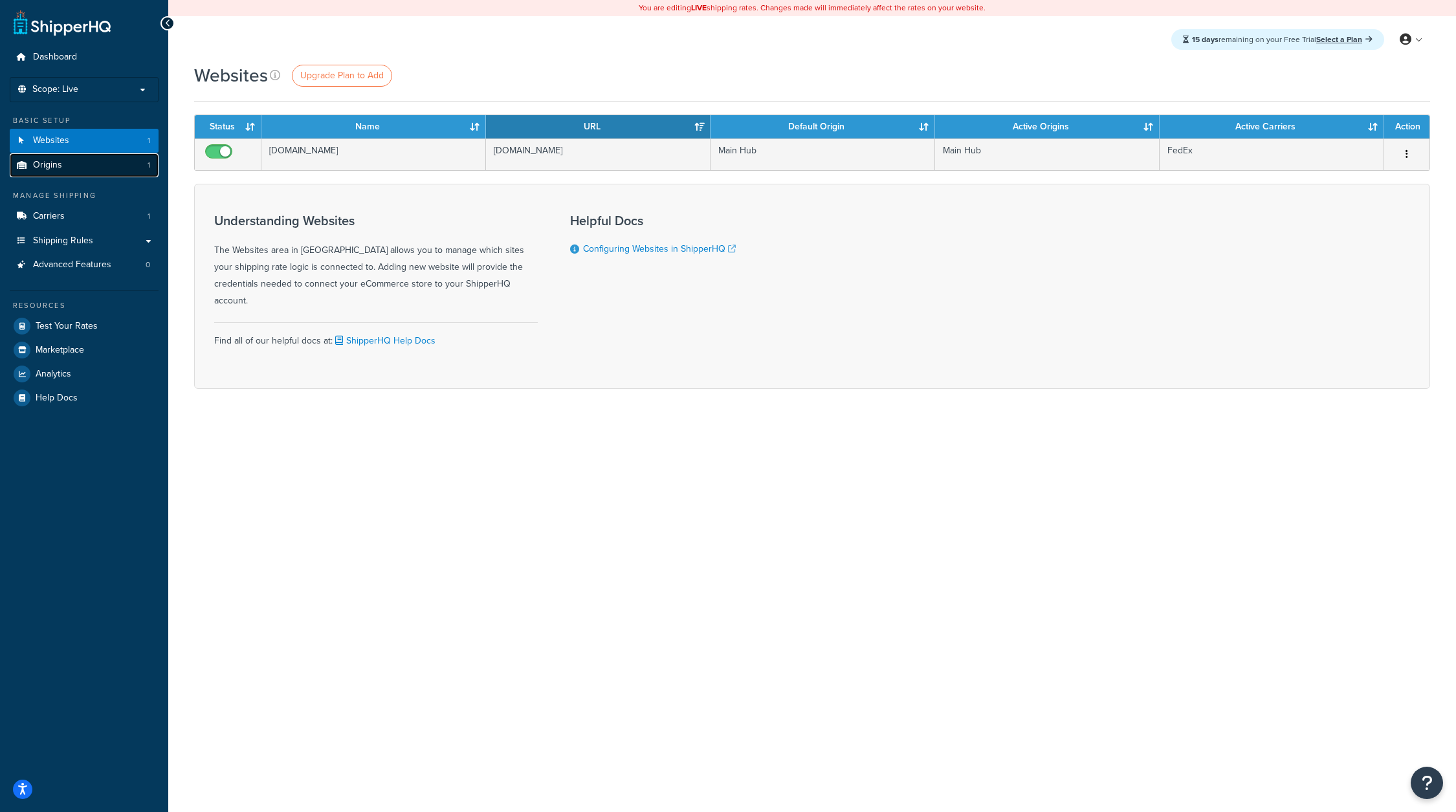
click at [109, 153] on link "Origins 1" at bounding box center [84, 165] width 149 height 24
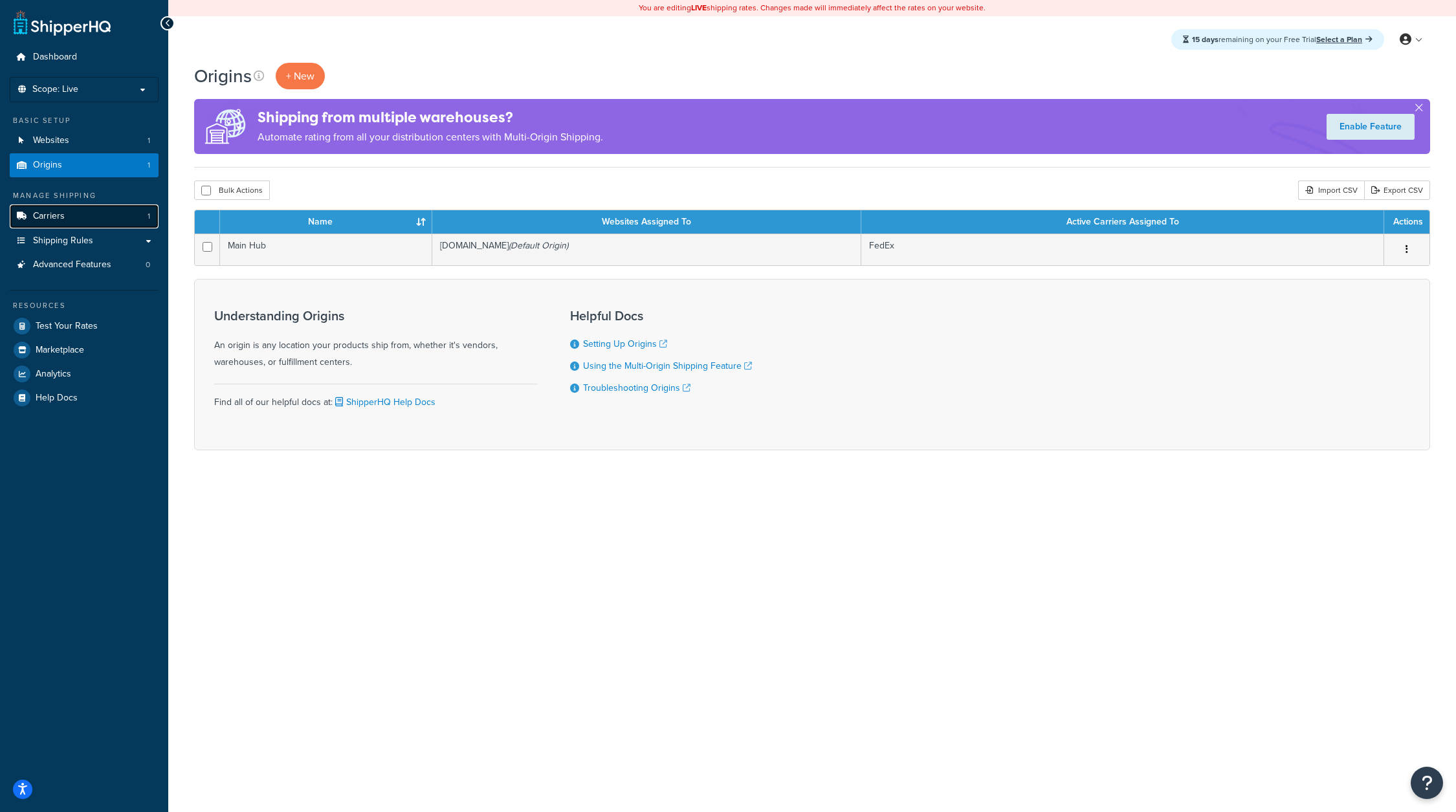
click at [80, 204] on link "Carriers 1" at bounding box center [84, 216] width 149 height 24
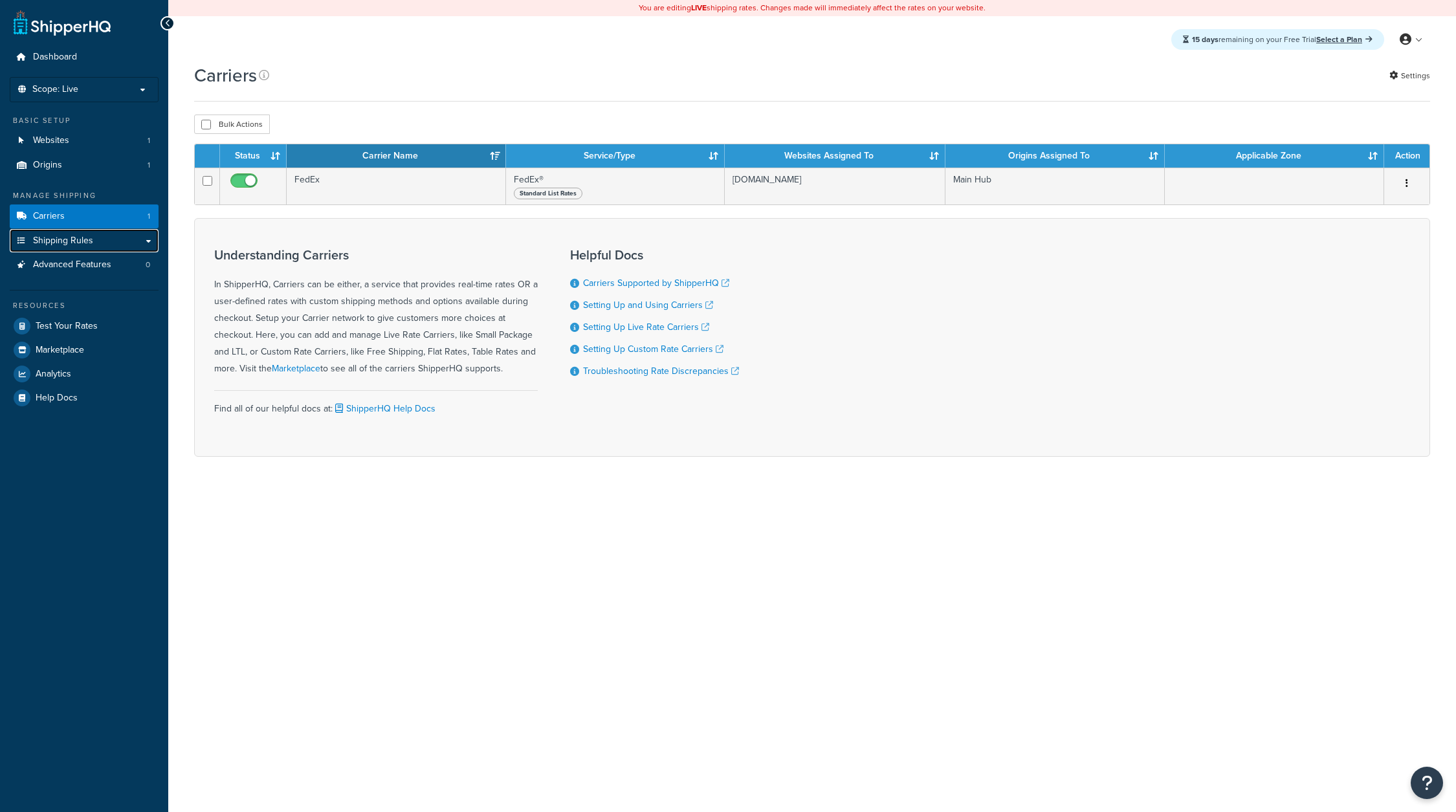
click at [104, 237] on link "Shipping Rules" at bounding box center [84, 241] width 149 height 24
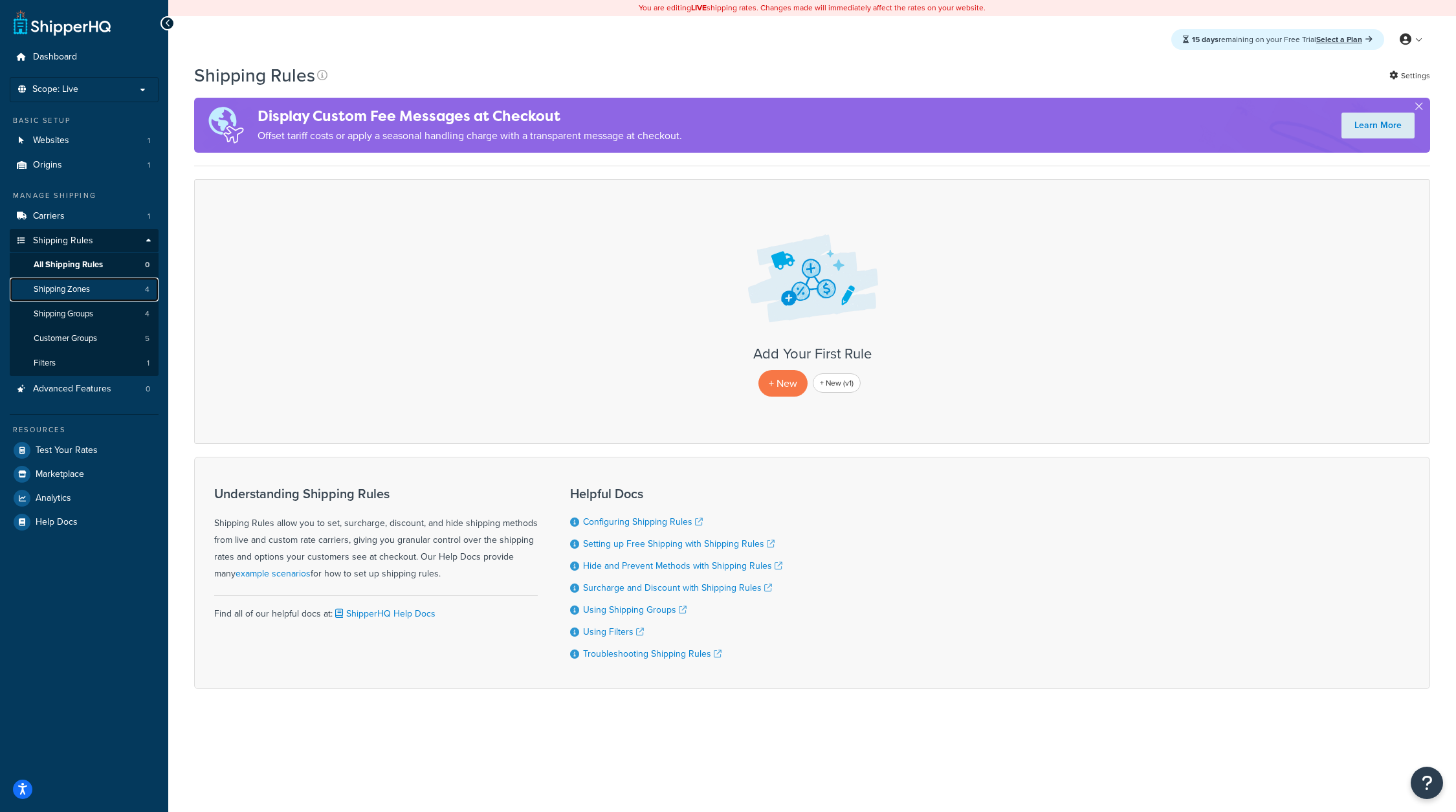
click at [102, 294] on link "Shipping Zones 4" at bounding box center [84, 289] width 149 height 24
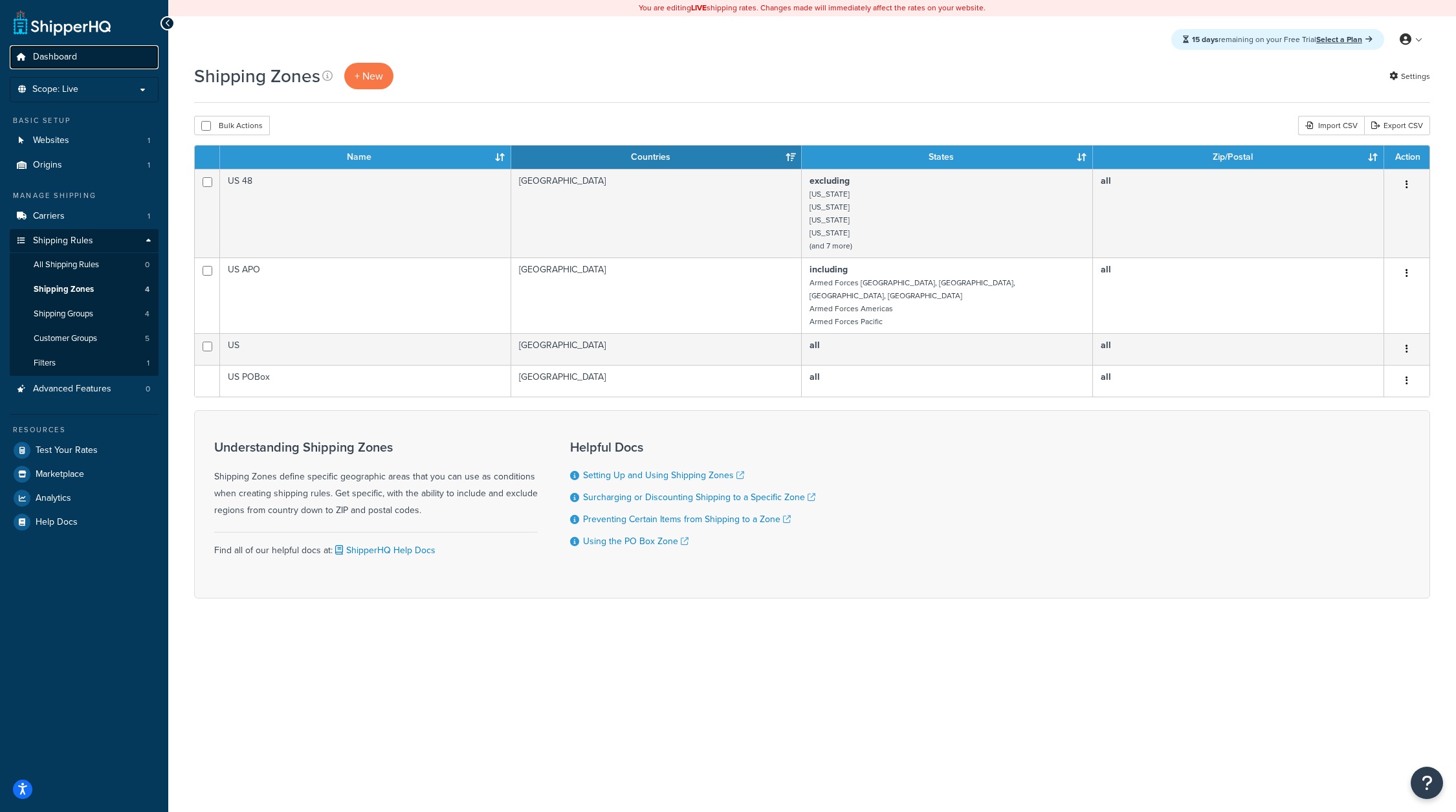
click at [89, 49] on link "Dashboard" at bounding box center [84, 57] width 149 height 24
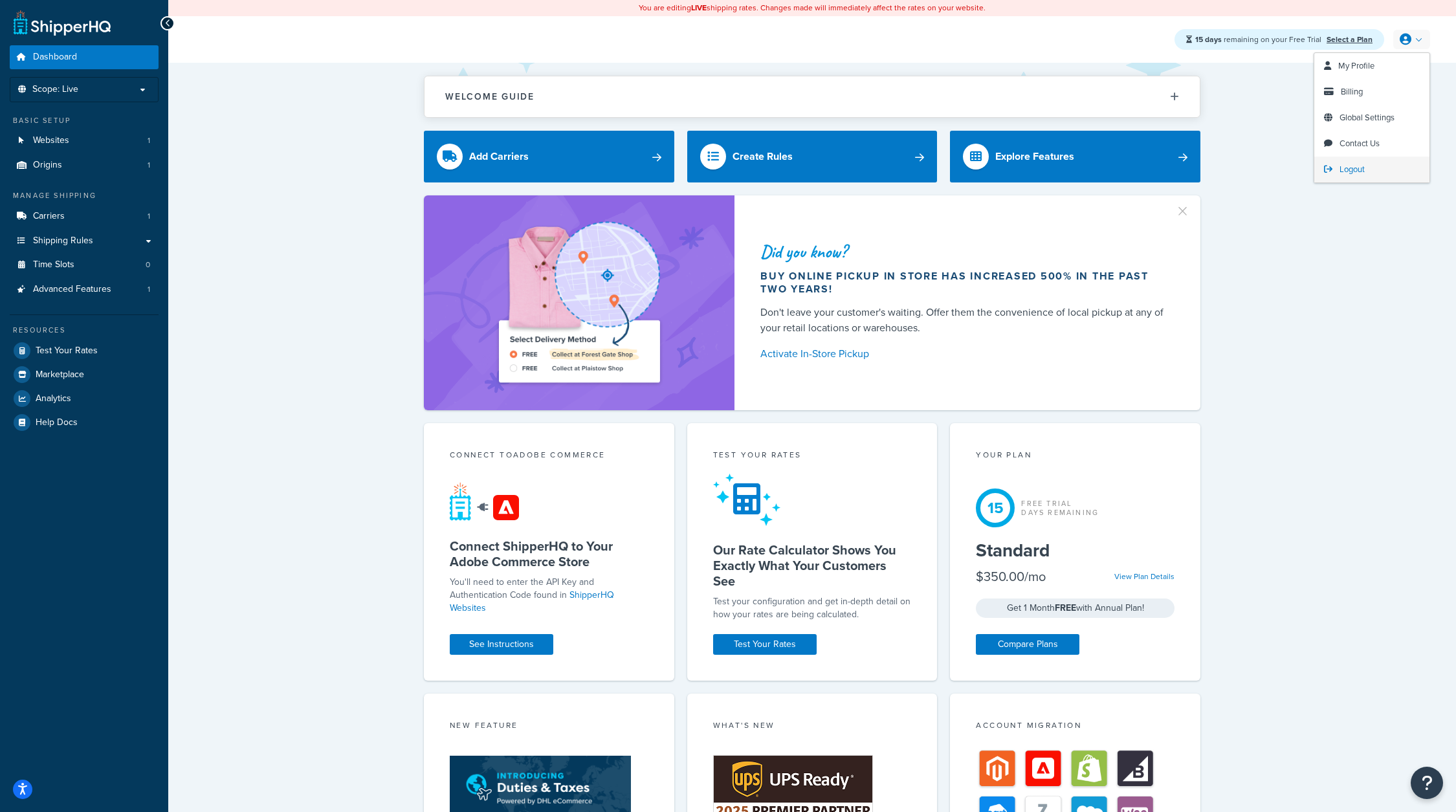
click at [1349, 170] on span "Logout" at bounding box center [1352, 169] width 25 height 12
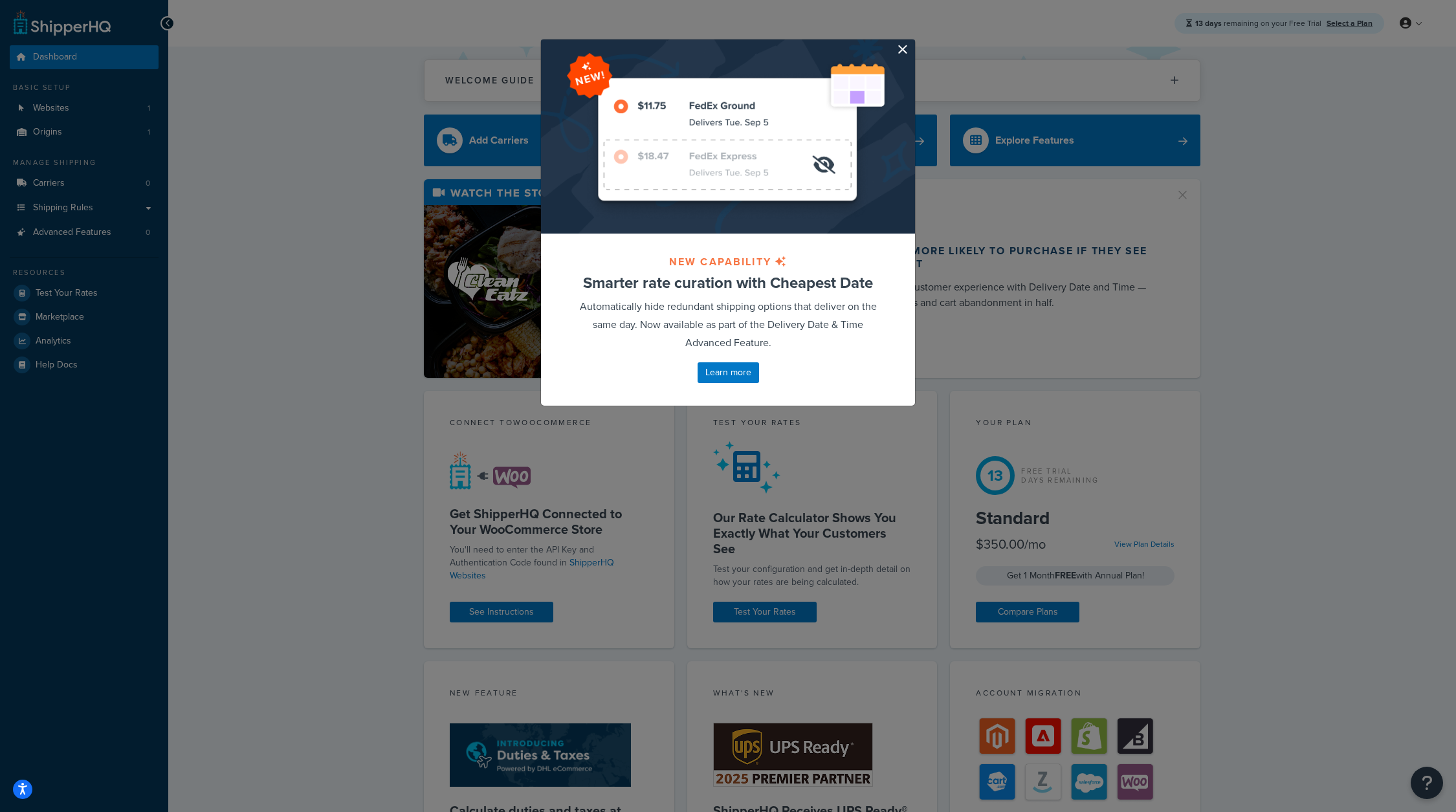
click at [912, 43] on button "button" at bounding box center [913, 41] width 3 height 3
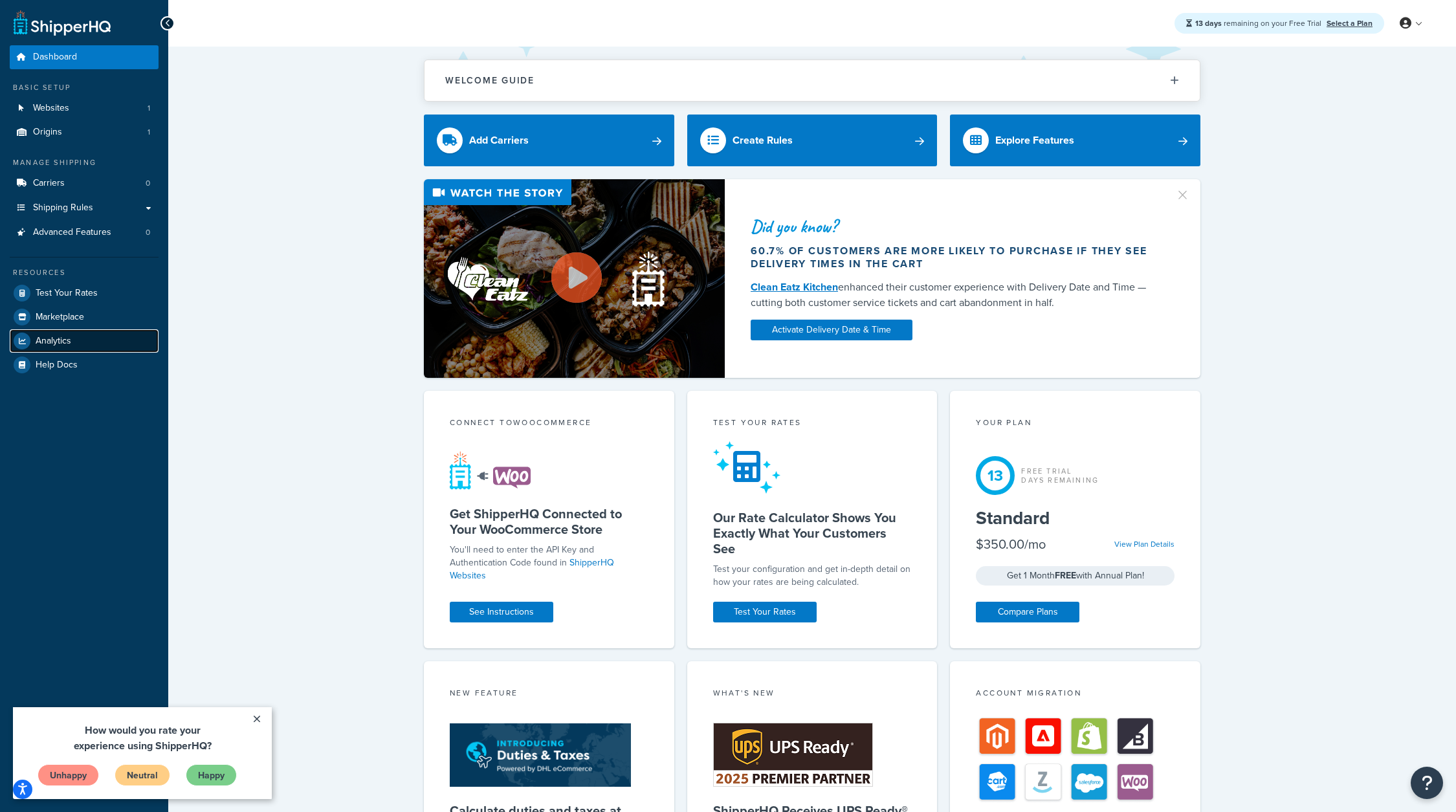
click at [63, 336] on span "Analytics" at bounding box center [53, 341] width 36 height 11
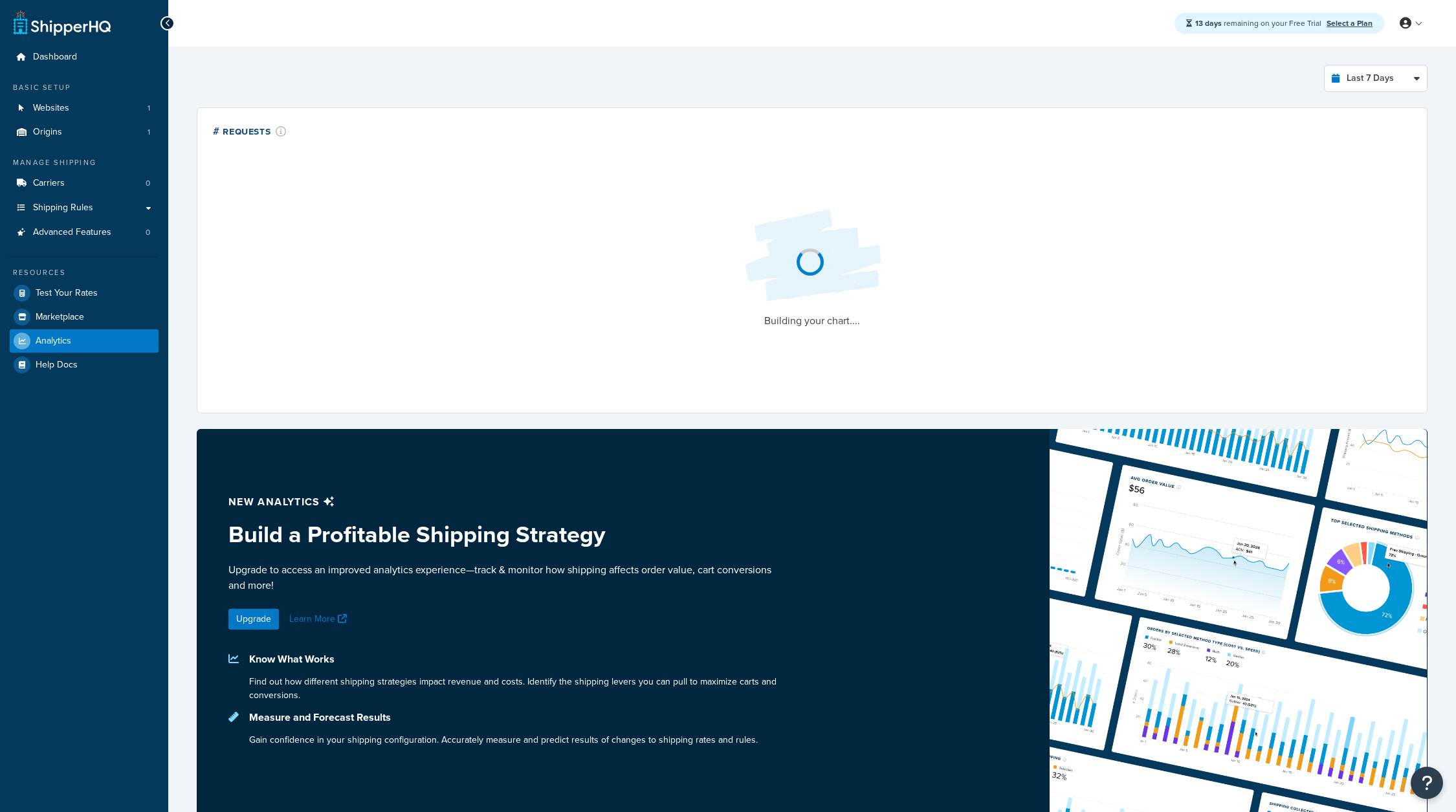
select select "last_7_days"
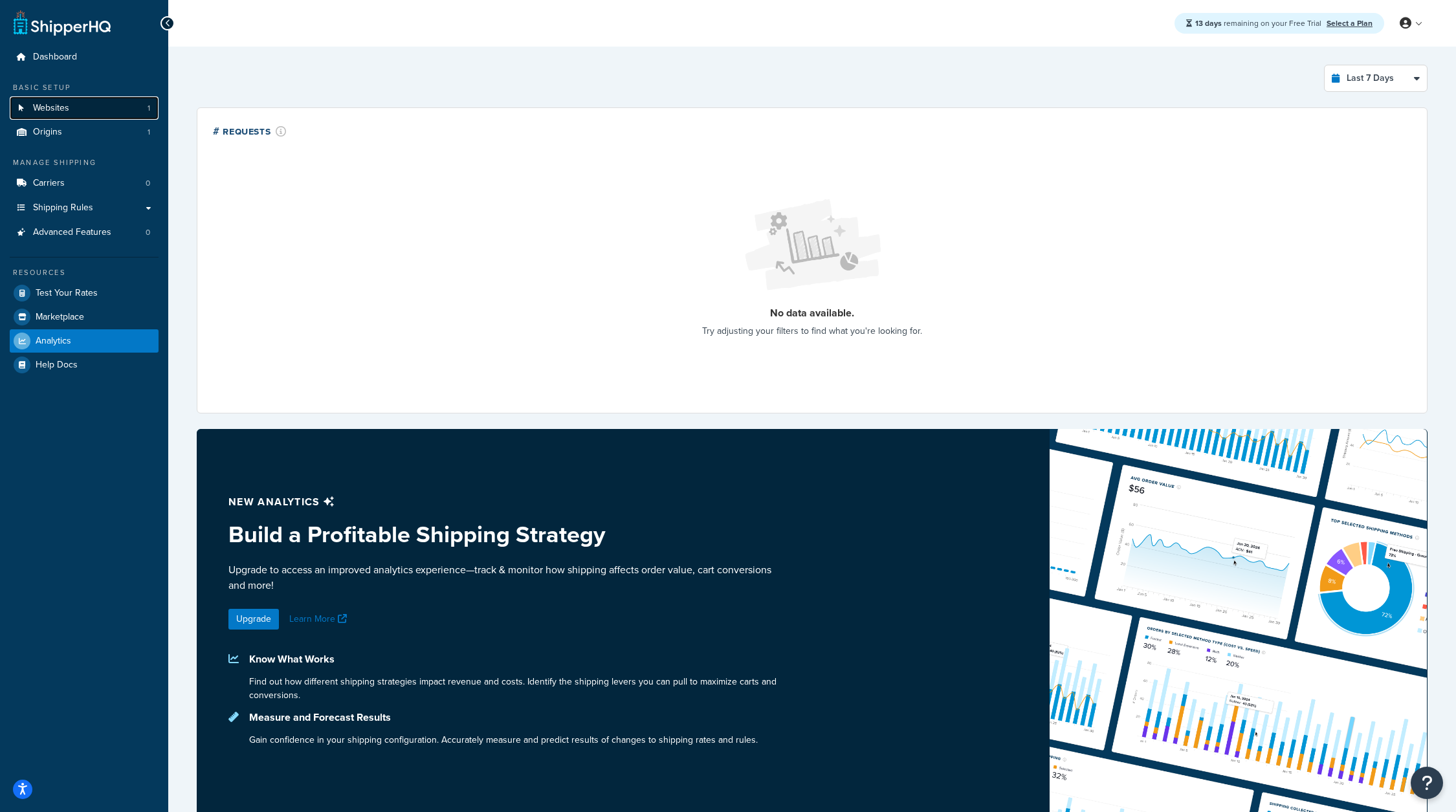
click at [87, 112] on link "Websites 1" at bounding box center [84, 108] width 149 height 24
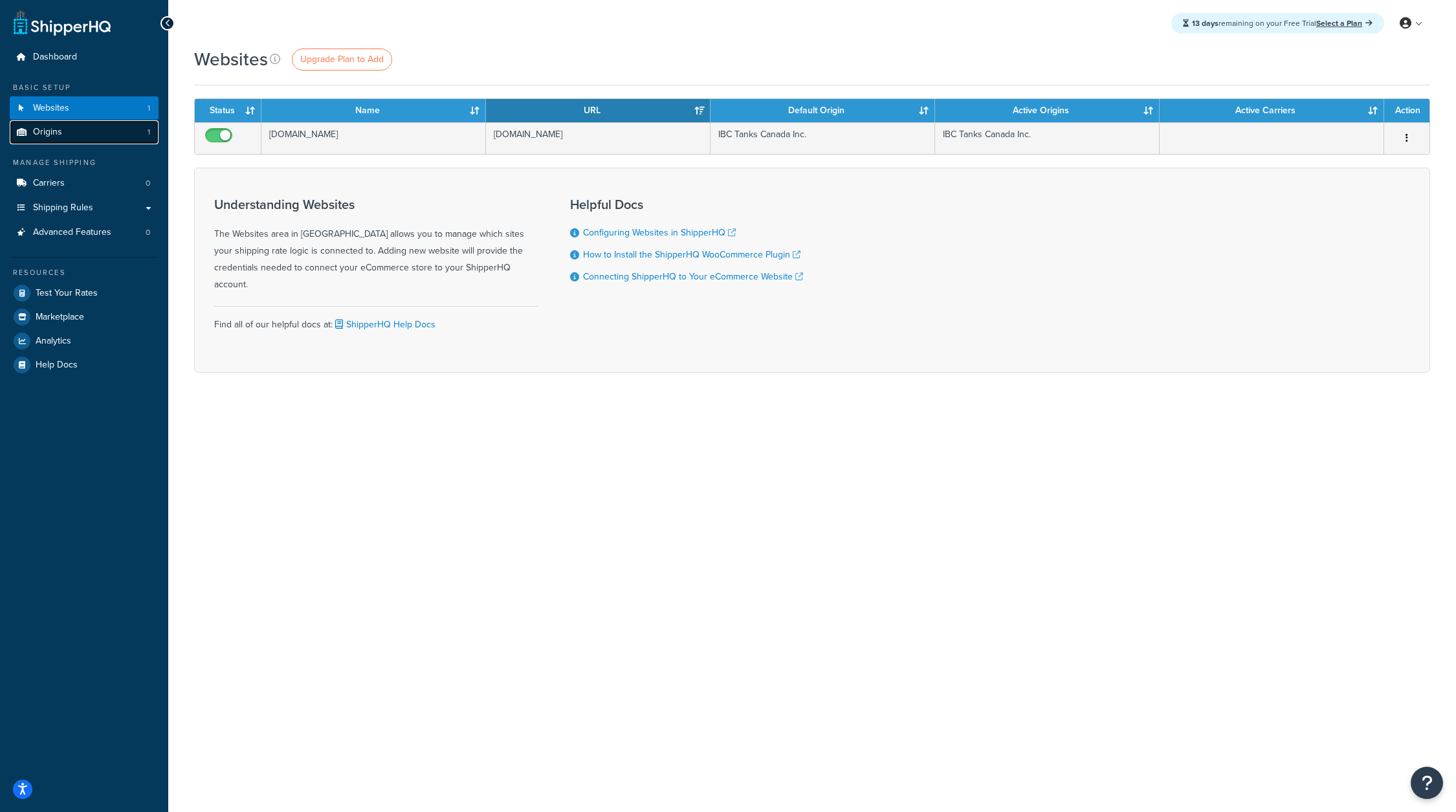
click at [87, 141] on link "Origins 1" at bounding box center [84, 132] width 149 height 24
